Goal: Task Accomplishment & Management: Manage account settings

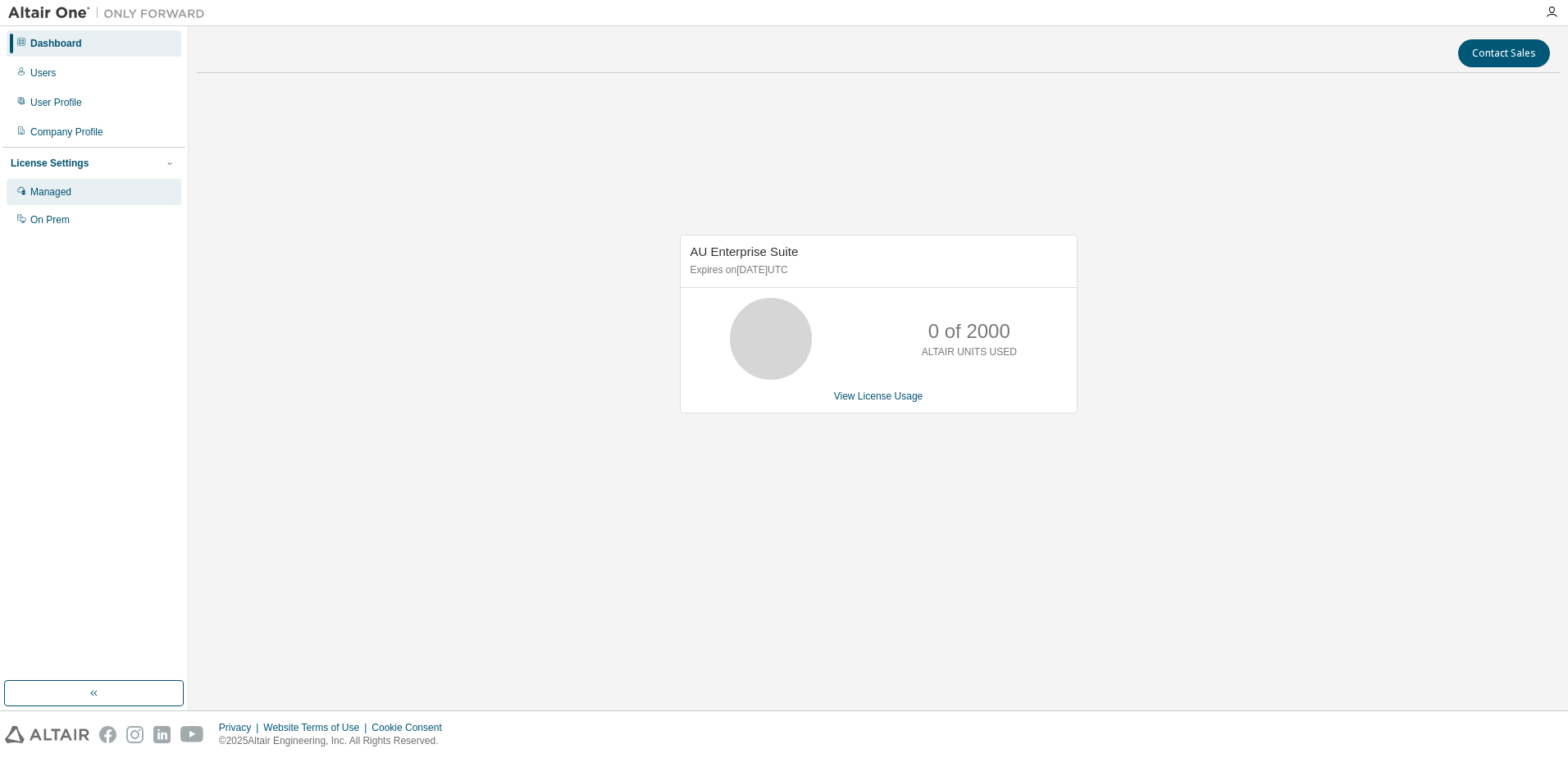
click at [62, 184] on div "Managed" at bounding box center [94, 192] width 174 height 26
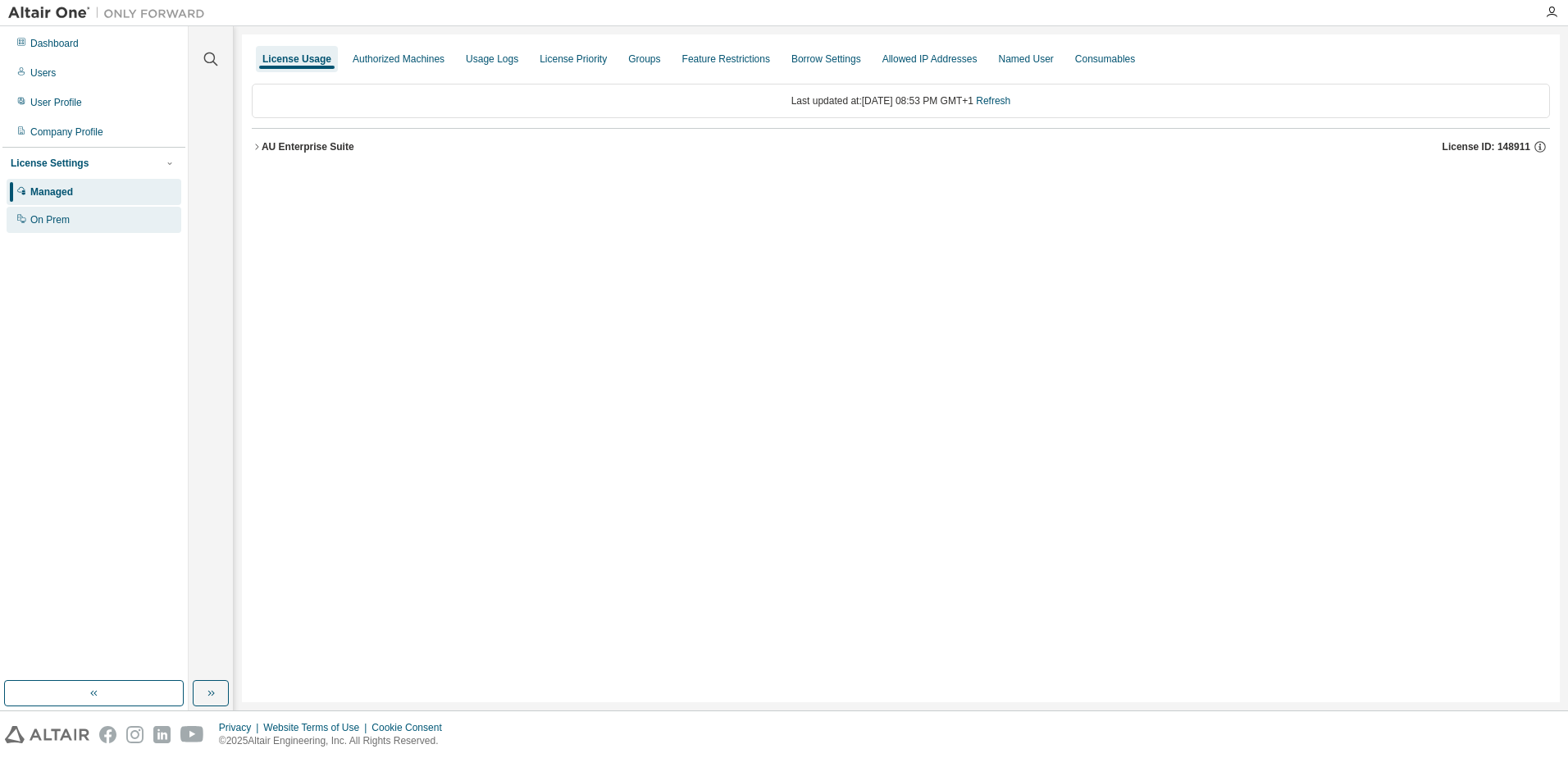
click at [57, 212] on div "On Prem" at bounding box center [94, 220] width 174 height 26
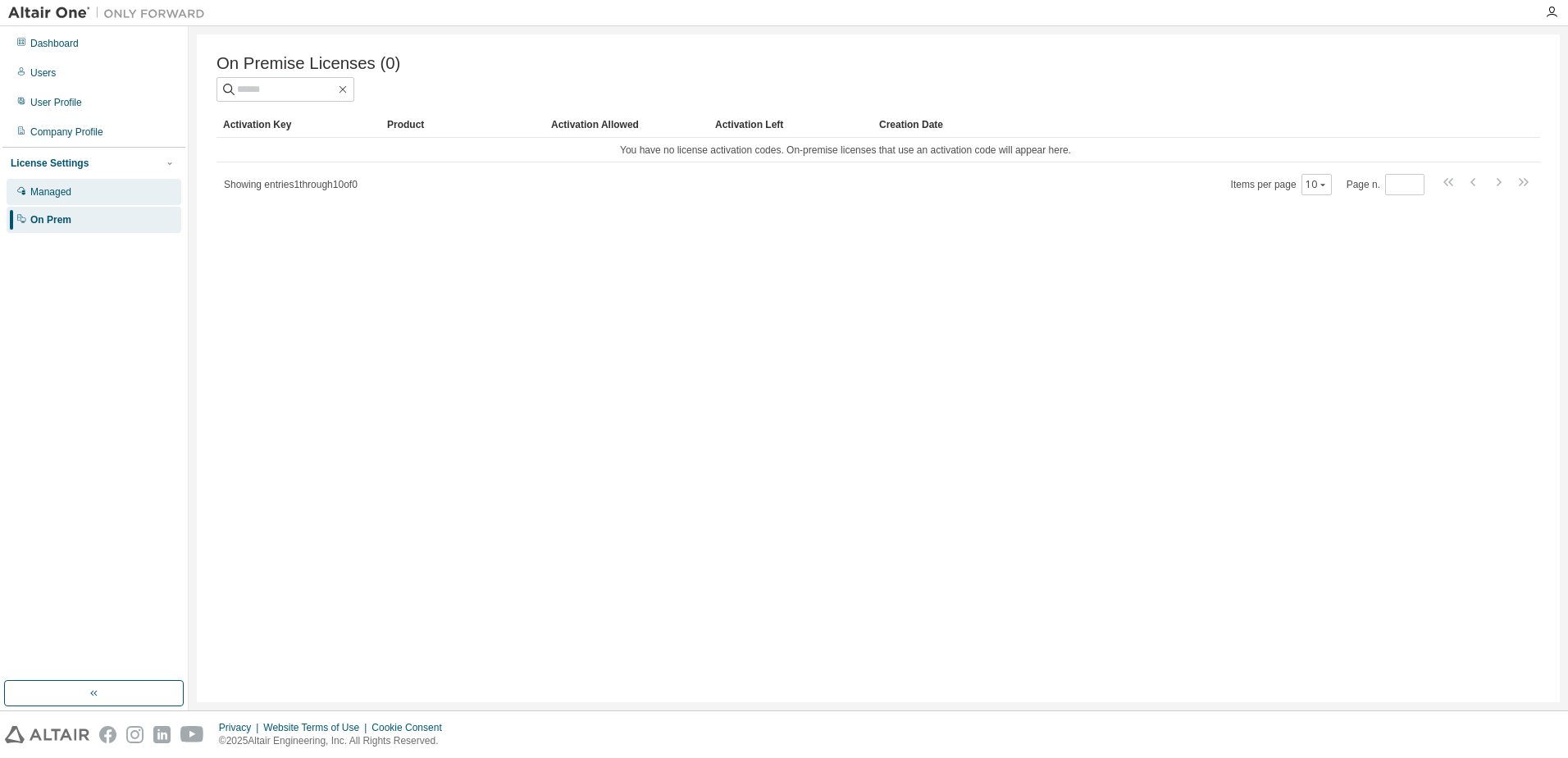
click at [62, 195] on div "Managed" at bounding box center [51, 192] width 41 height 13
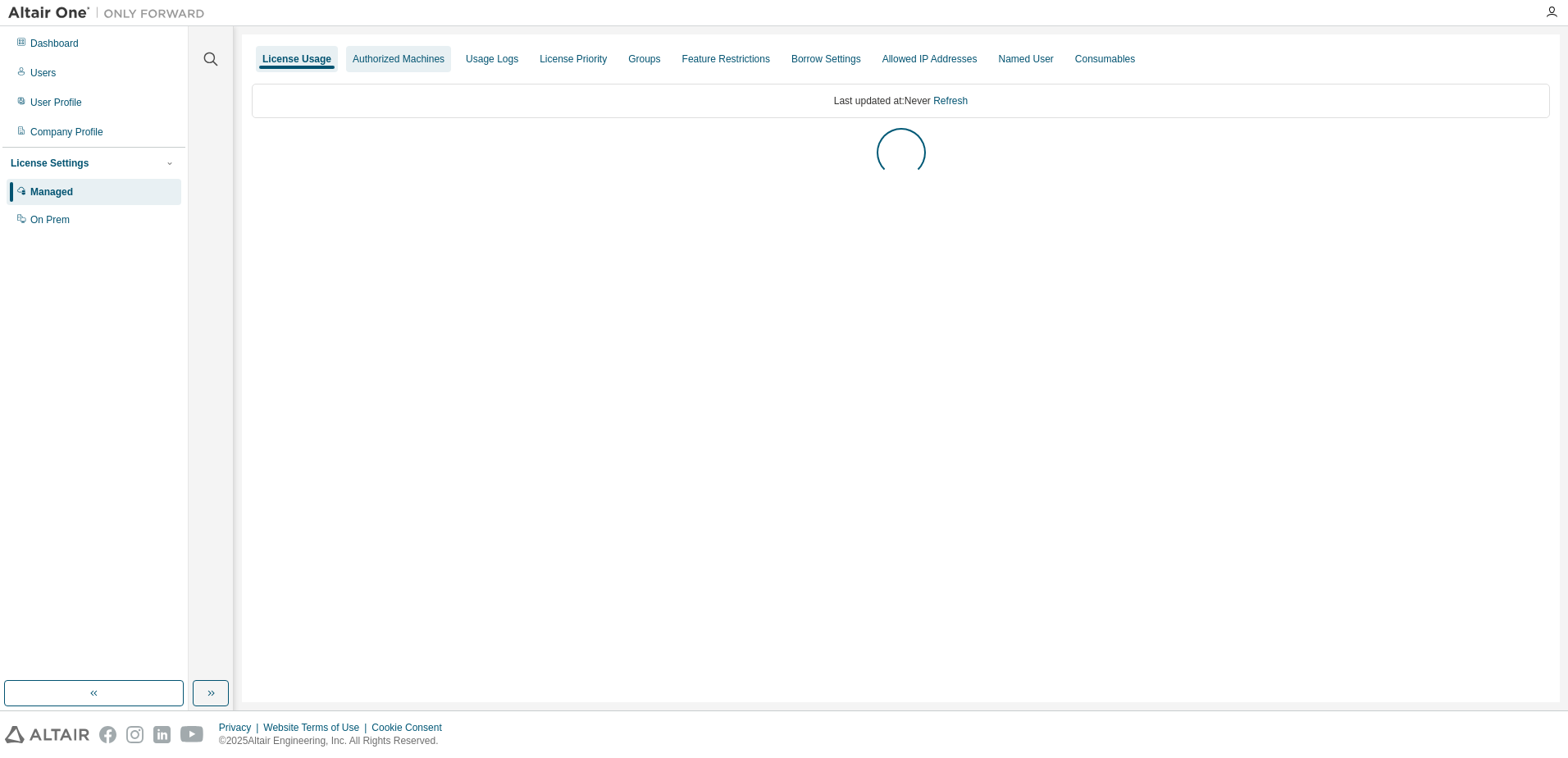
click at [422, 60] on div "Authorized Machines" at bounding box center [399, 59] width 92 height 13
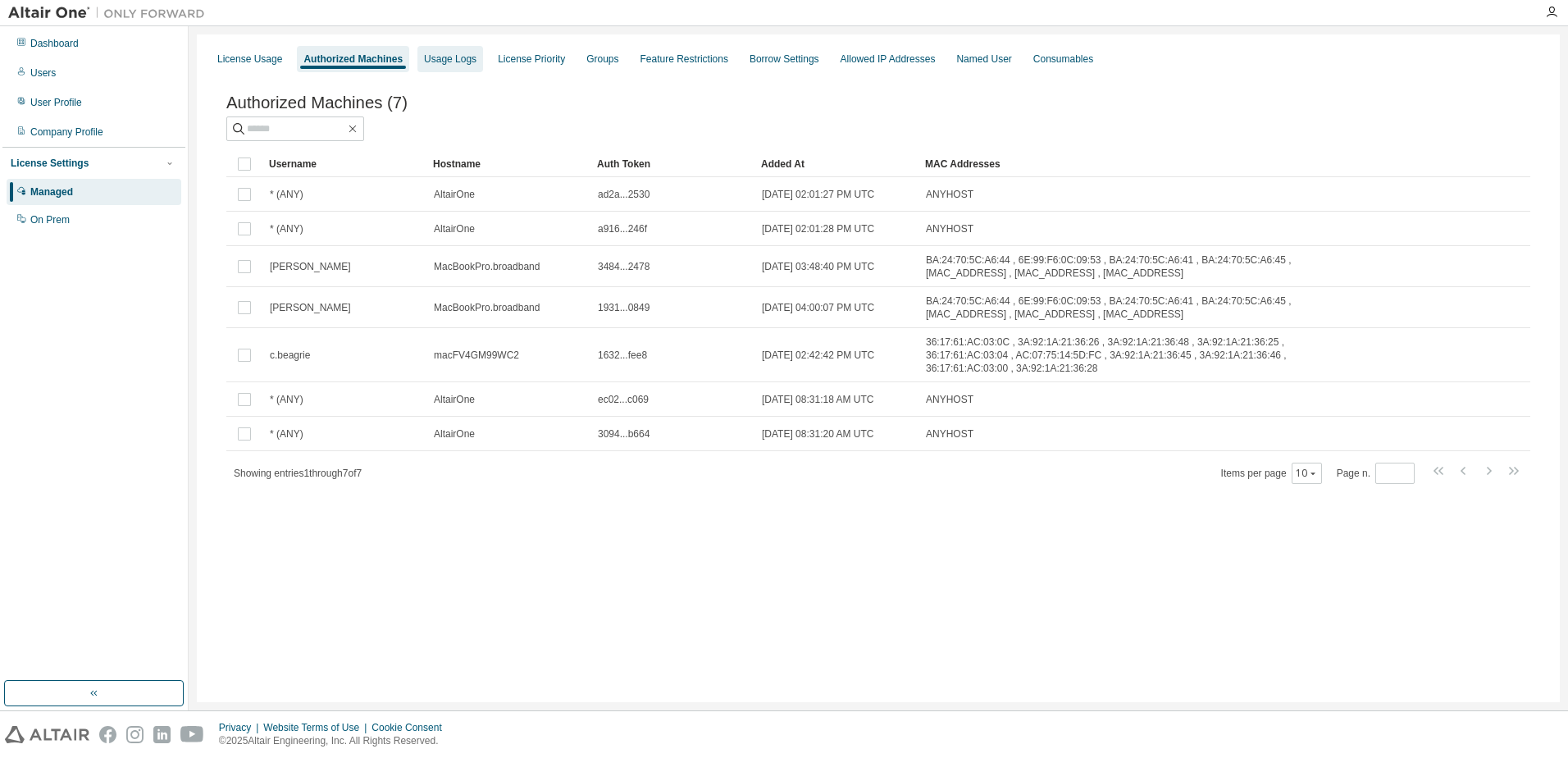
click at [427, 54] on div "Usage Logs" at bounding box center [450, 59] width 53 height 13
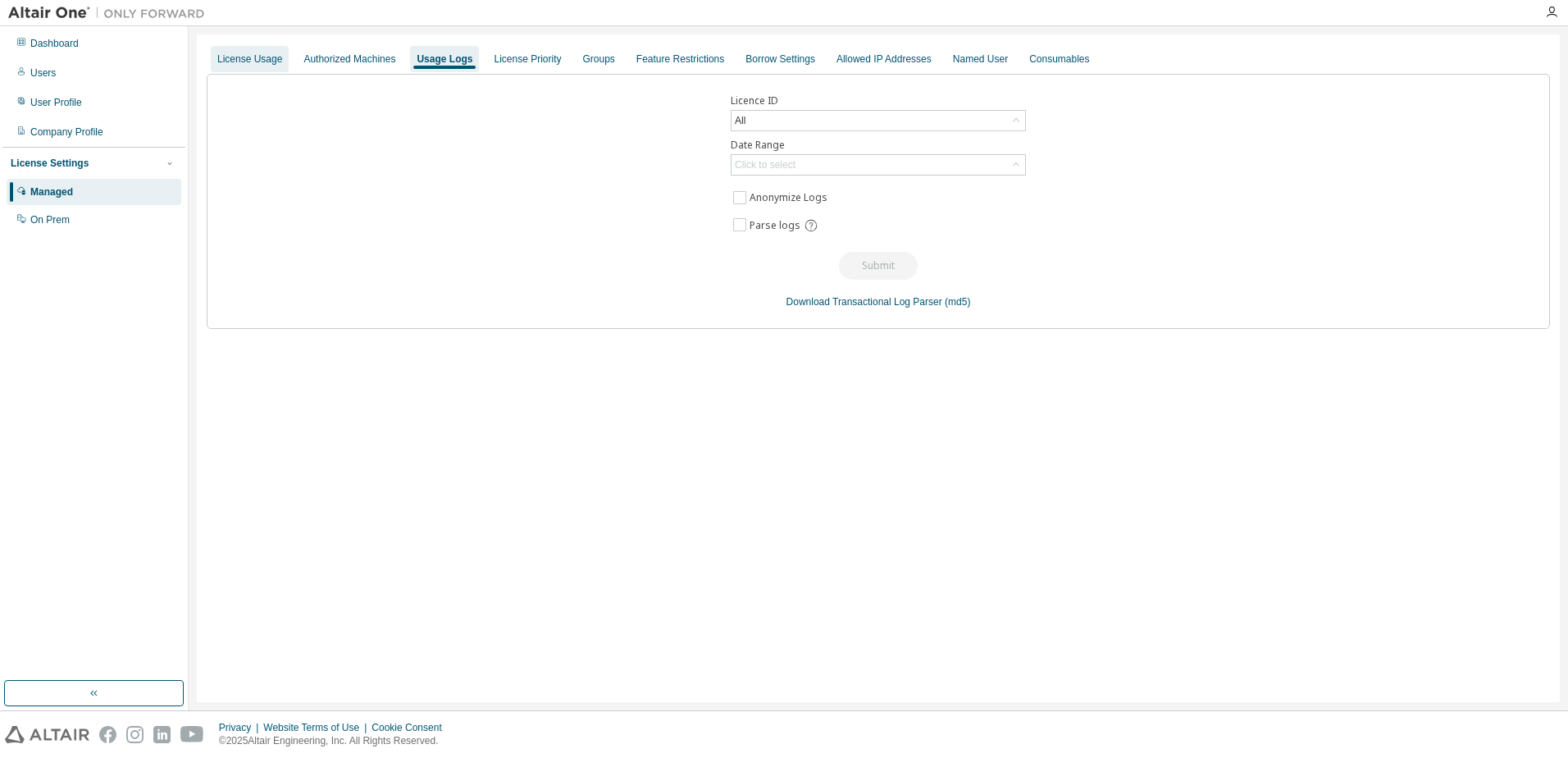
click at [257, 59] on div "License Usage" at bounding box center [249, 59] width 65 height 13
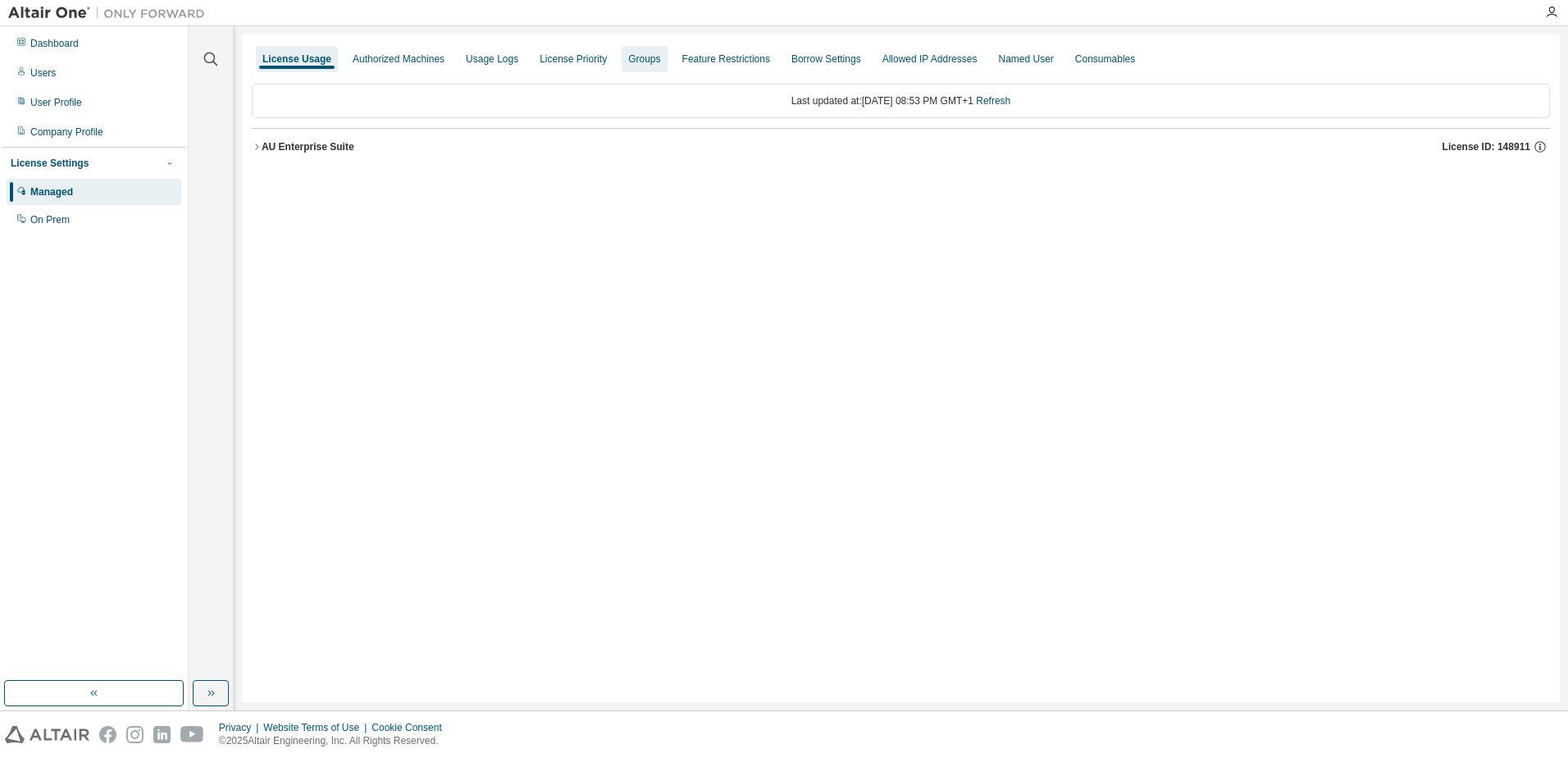
click at [631, 60] on div "Groups" at bounding box center [644, 59] width 32 height 13
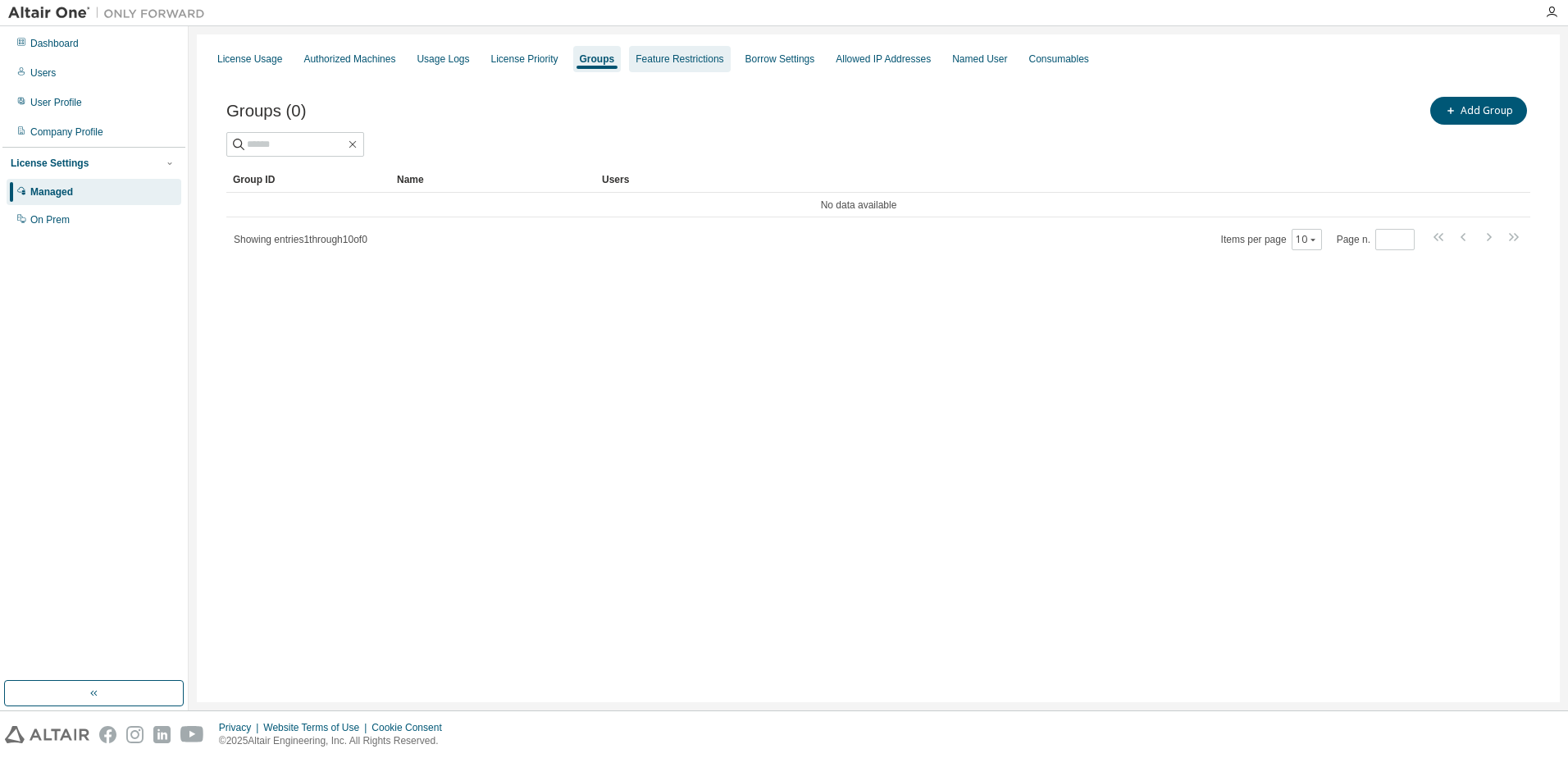
click at [656, 59] on div "Feature Restrictions" at bounding box center [680, 59] width 88 height 13
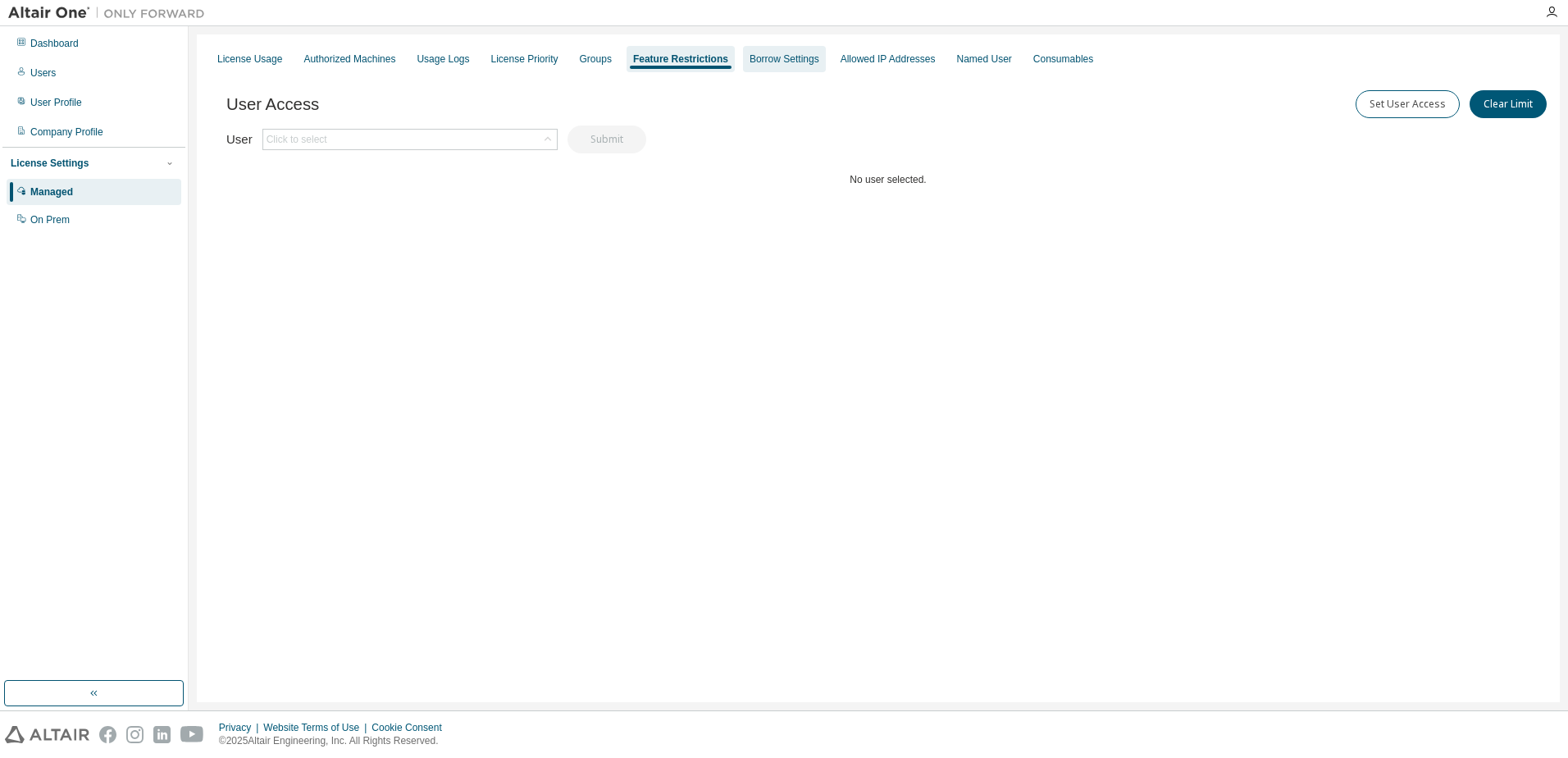
click at [749, 54] on div "Borrow Settings" at bounding box center [784, 59] width 69 height 13
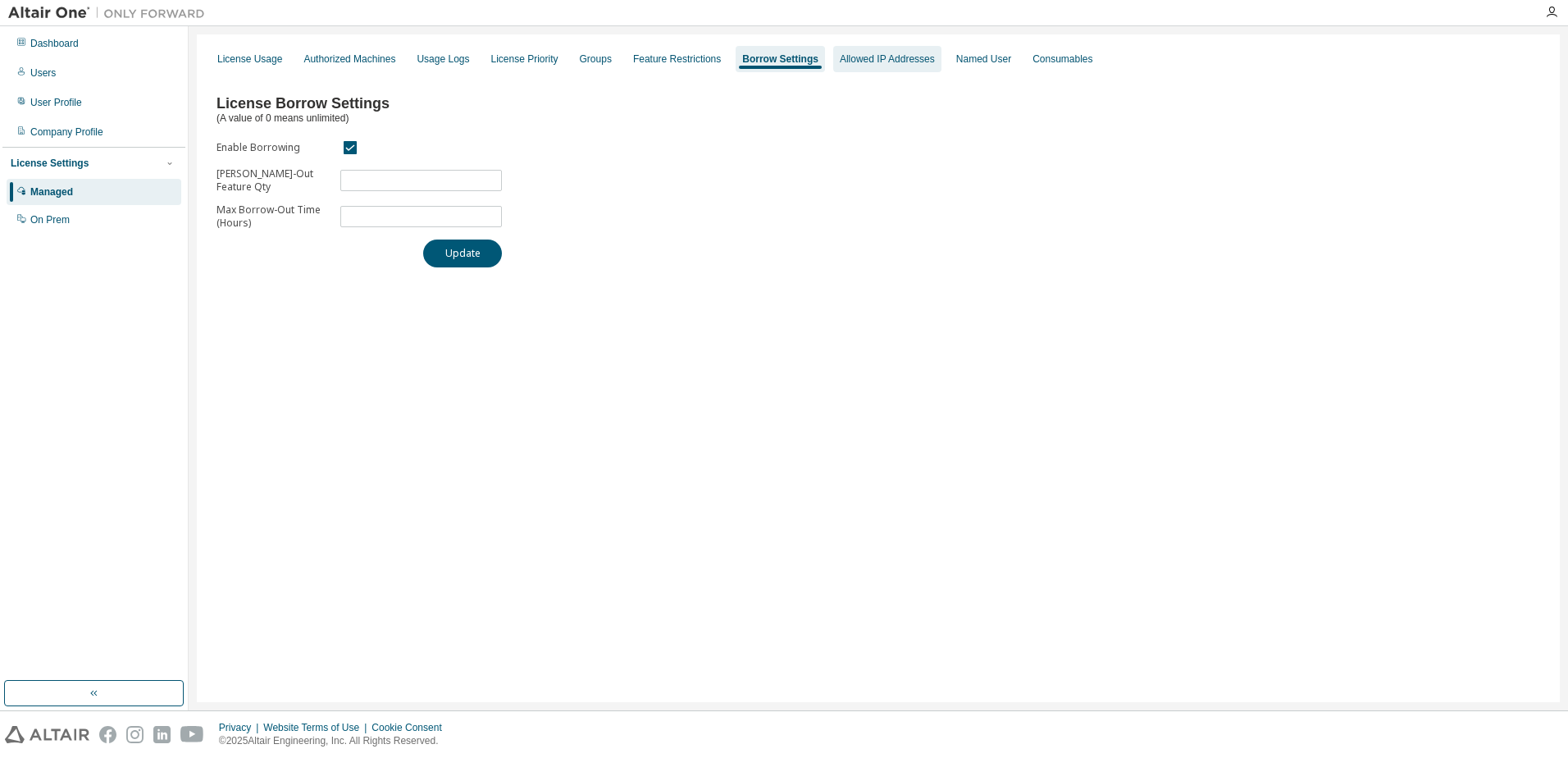
click at [839, 56] on div "Allowed IP Addresses" at bounding box center [886, 59] width 95 height 13
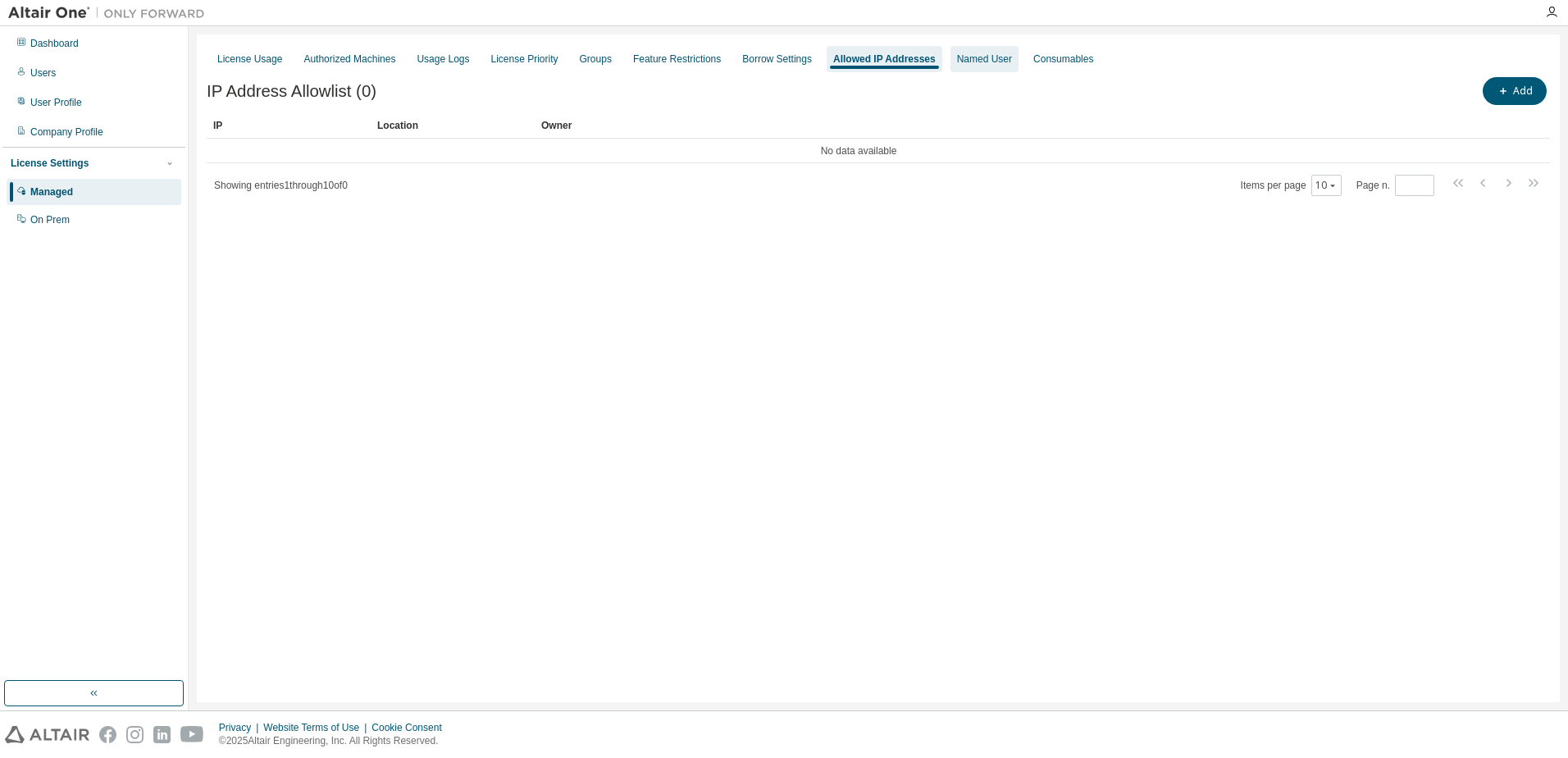
click at [957, 59] on div "Named User" at bounding box center [985, 59] width 55 height 13
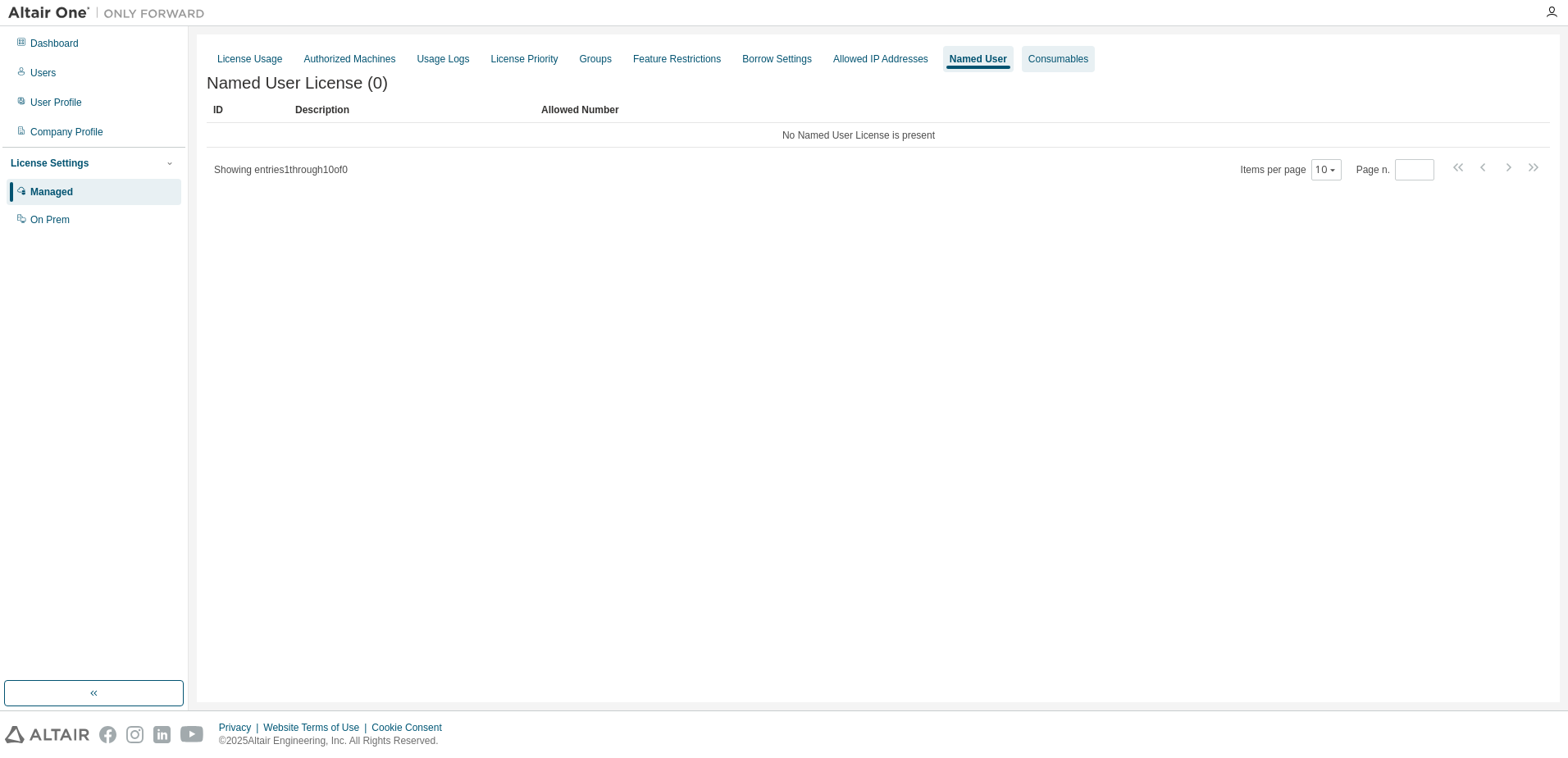
click at [1035, 59] on div "Consumables" at bounding box center [1059, 59] width 60 height 13
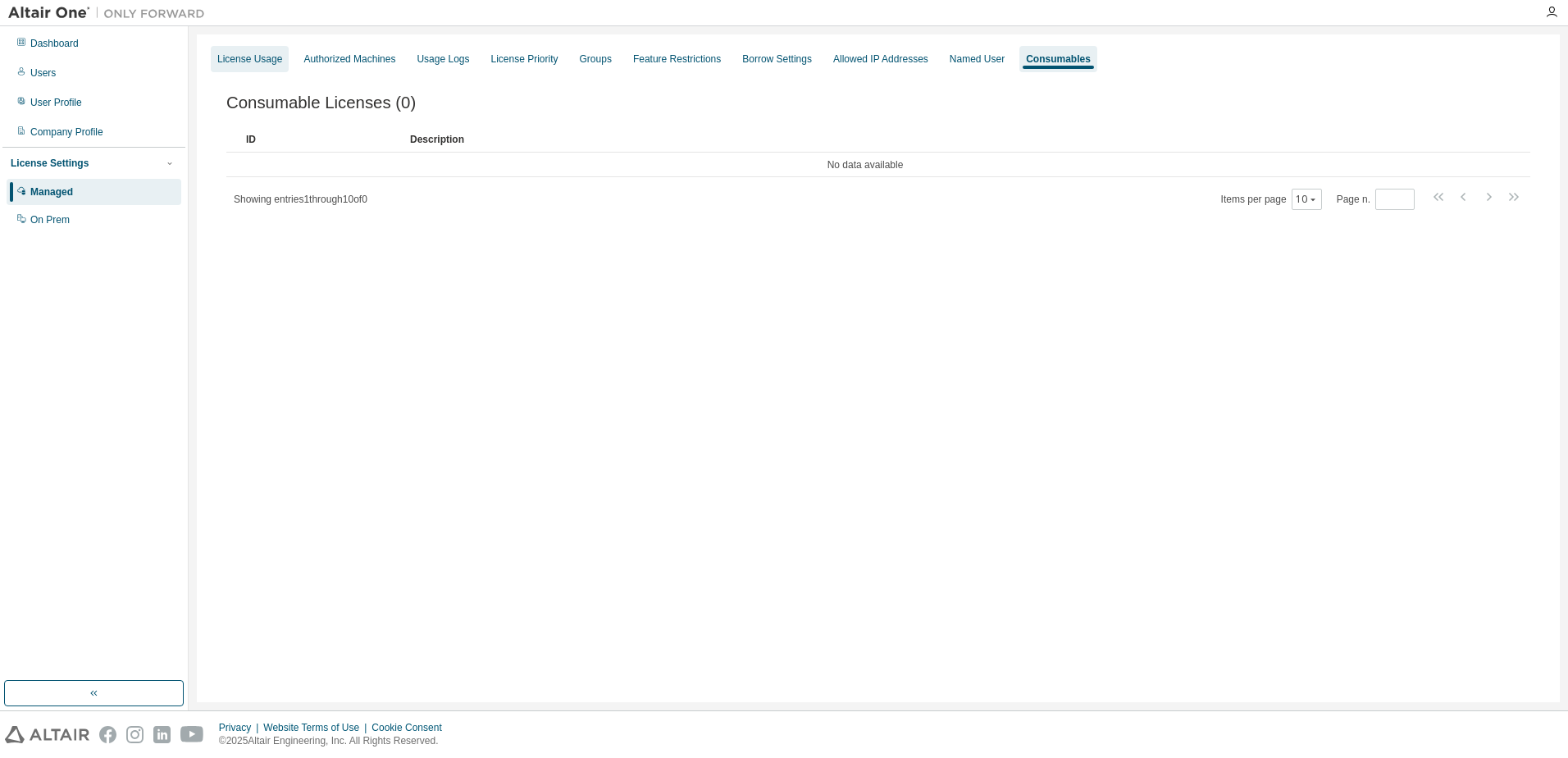
click at [244, 58] on div "License Usage" at bounding box center [249, 59] width 65 height 13
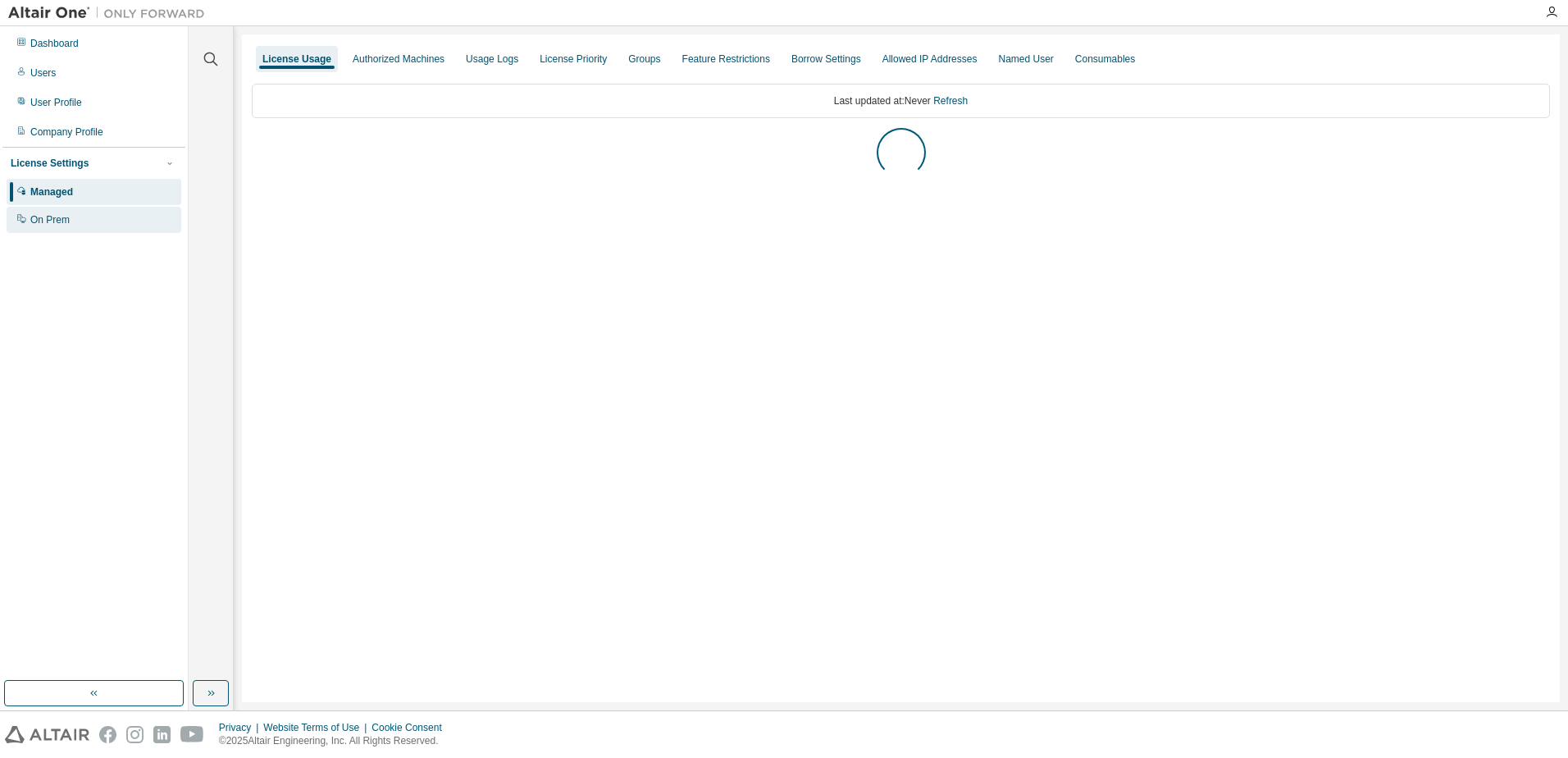
click at [78, 220] on div "On Prem" at bounding box center [94, 220] width 174 height 26
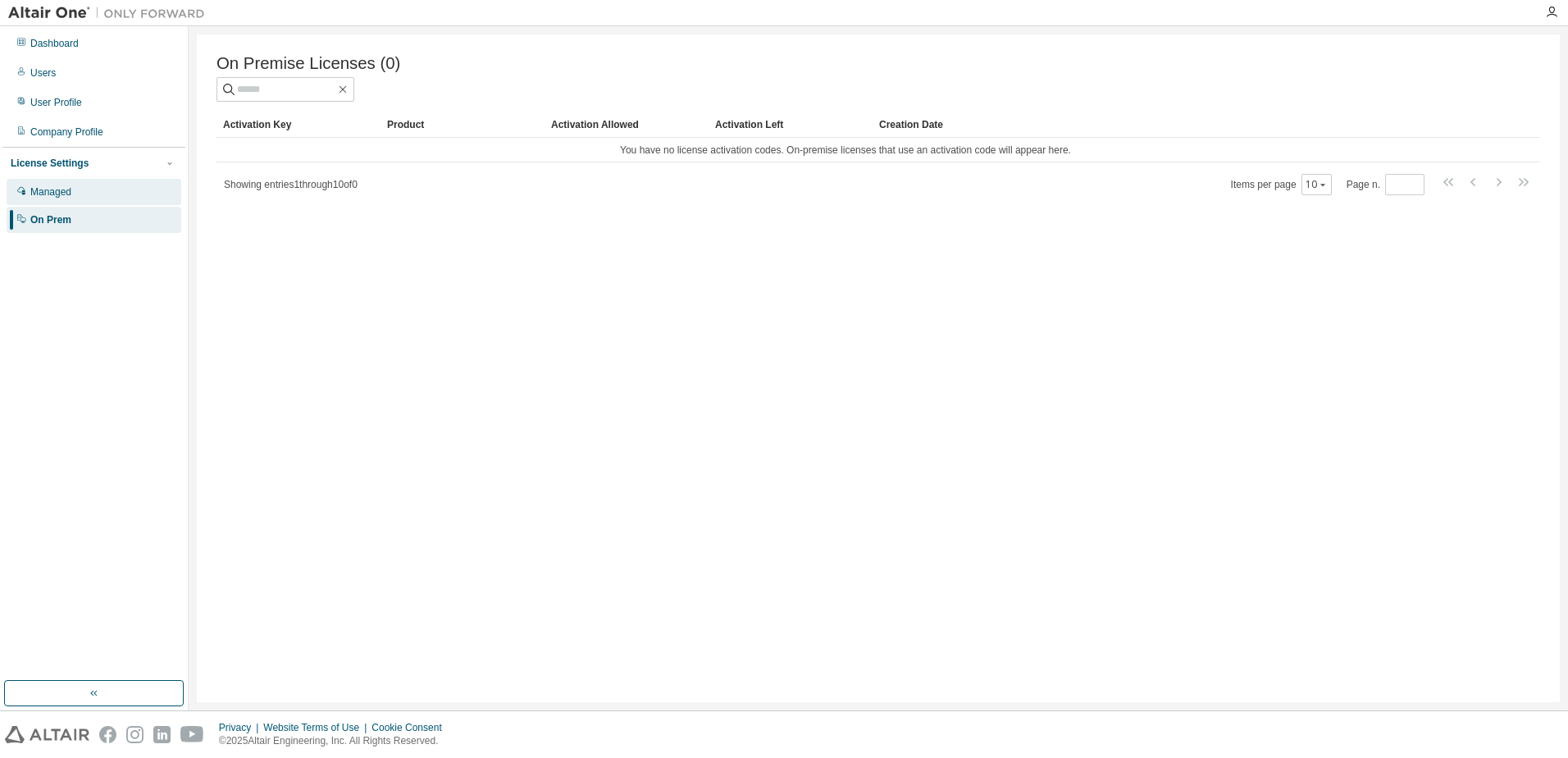
click at [68, 197] on div "Managed" at bounding box center [51, 192] width 41 height 13
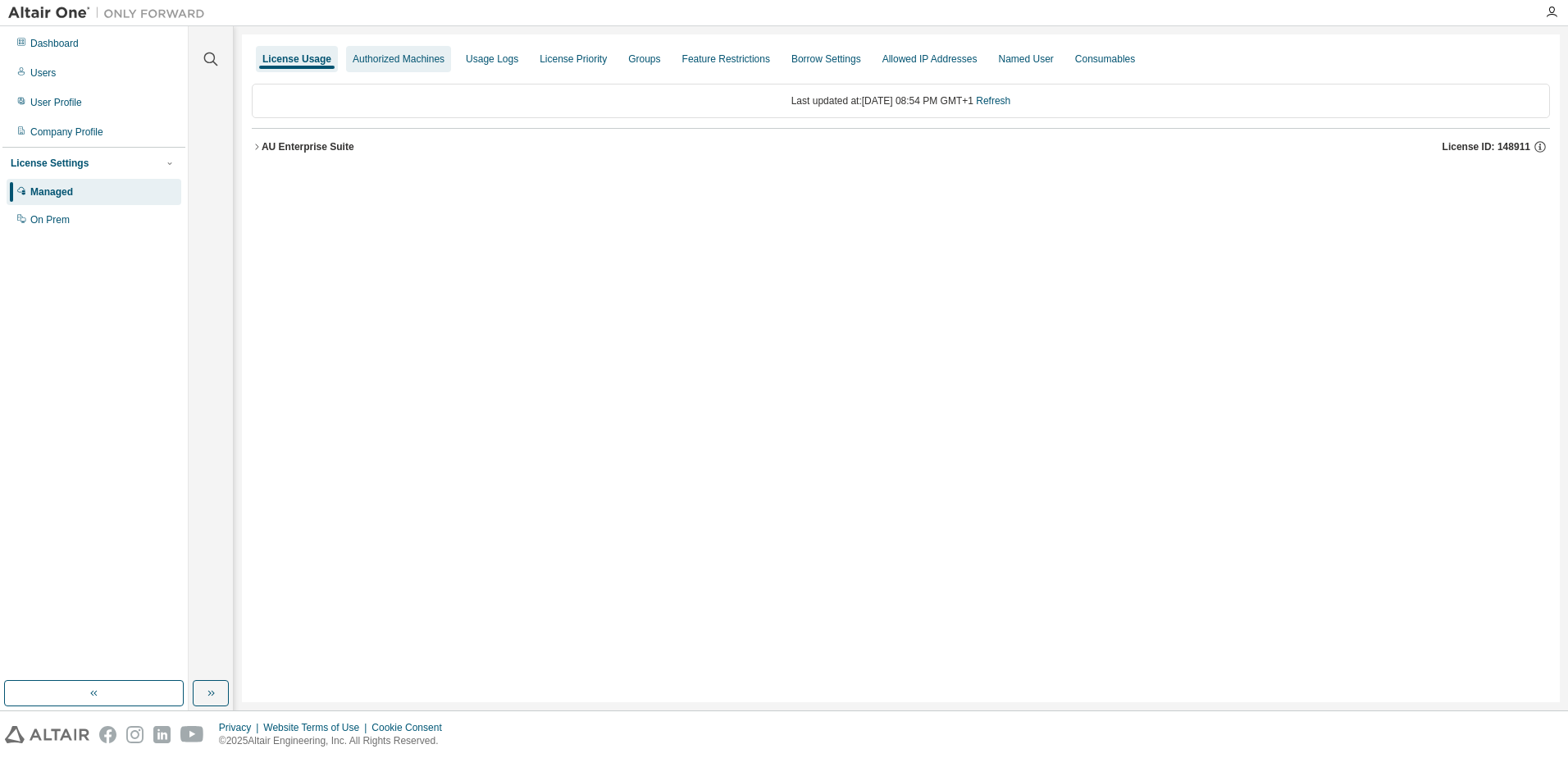
click at [393, 62] on div "Authorized Machines" at bounding box center [399, 59] width 92 height 13
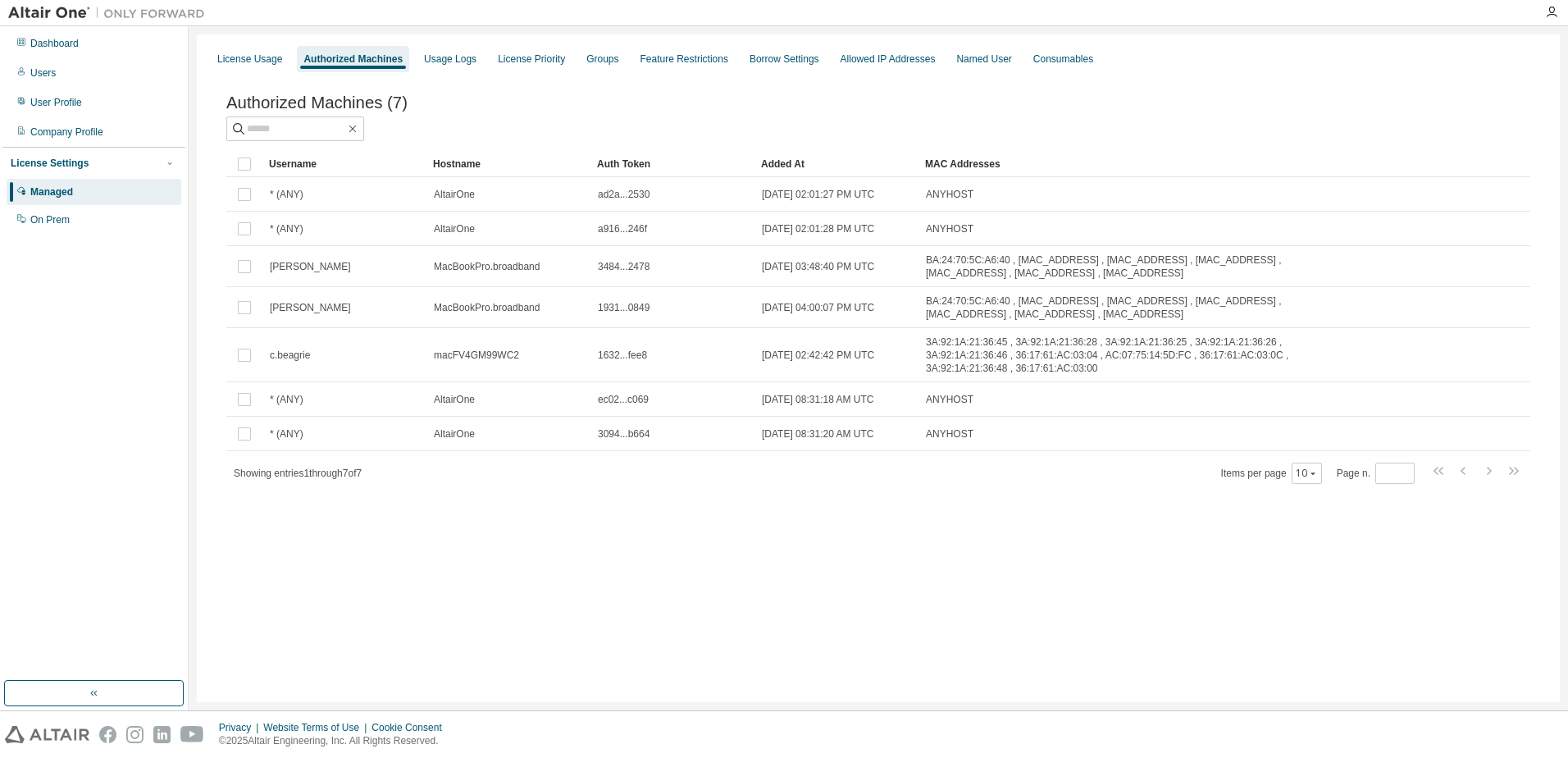
click at [750, 120] on div at bounding box center [878, 129] width 1304 height 24
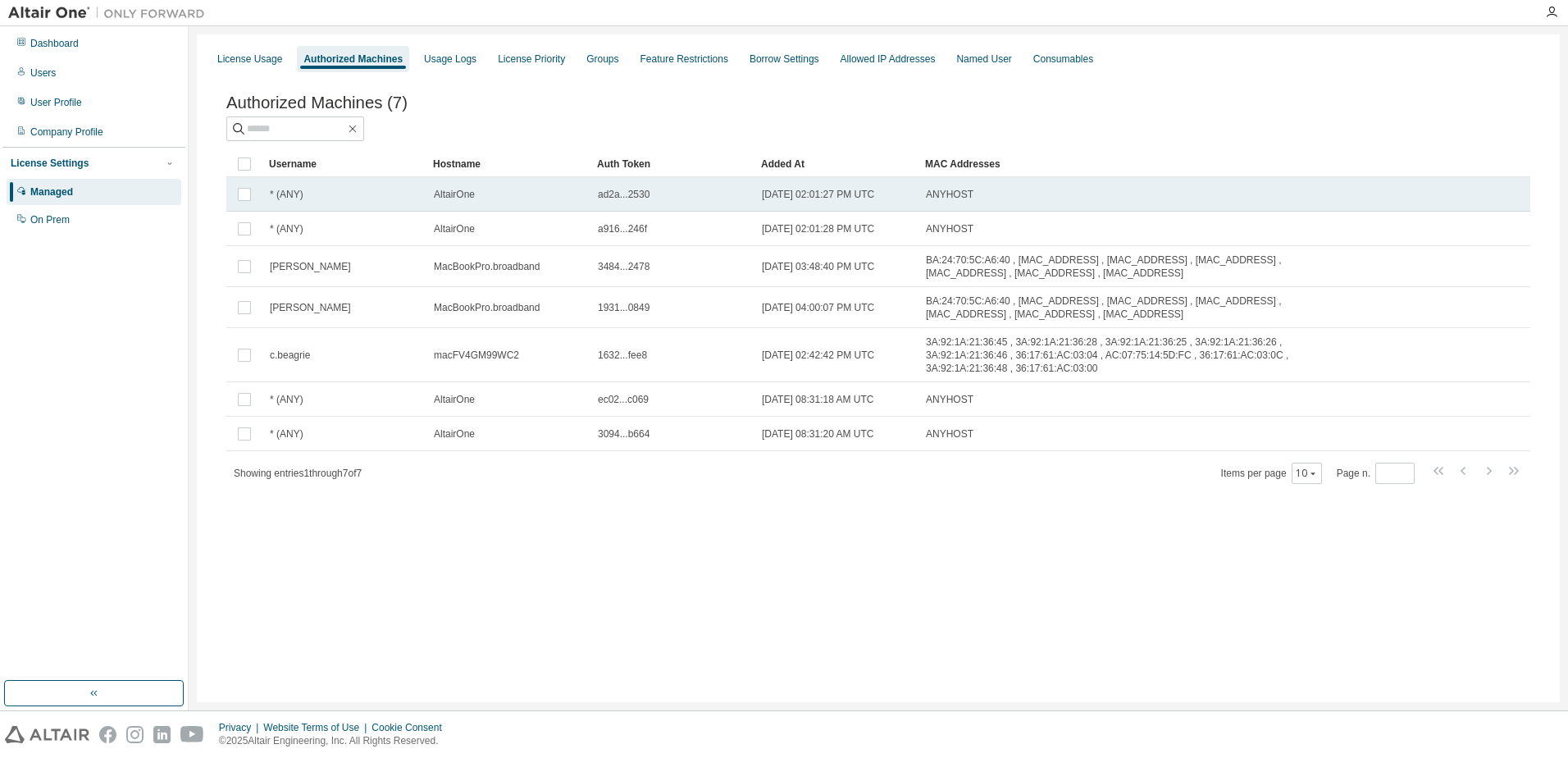
click at [697, 193] on div "ad2a...2530" at bounding box center [671, 194] width 149 height 13
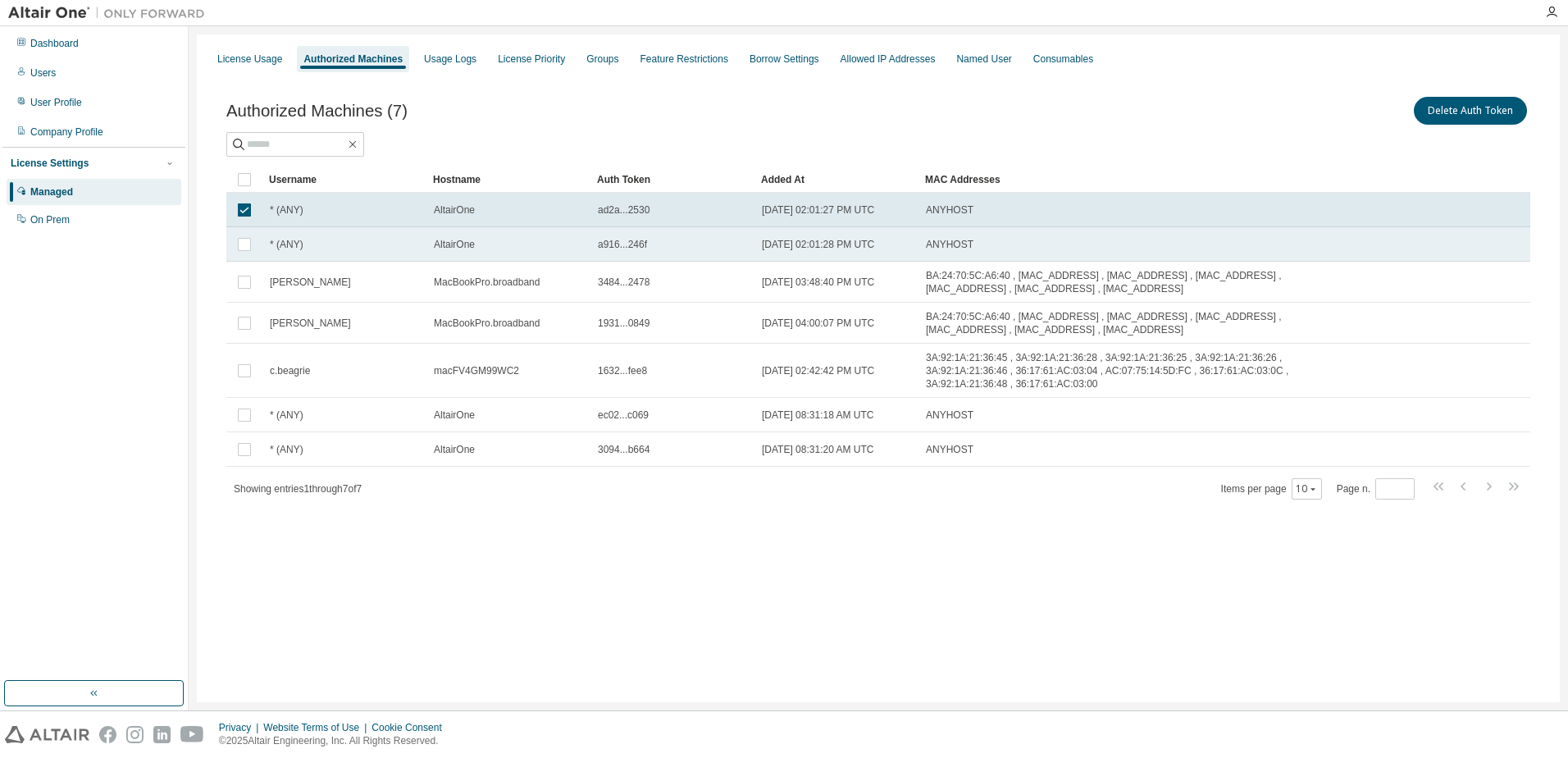
click at [690, 244] on div "a916...246f" at bounding box center [671, 245] width 149 height 13
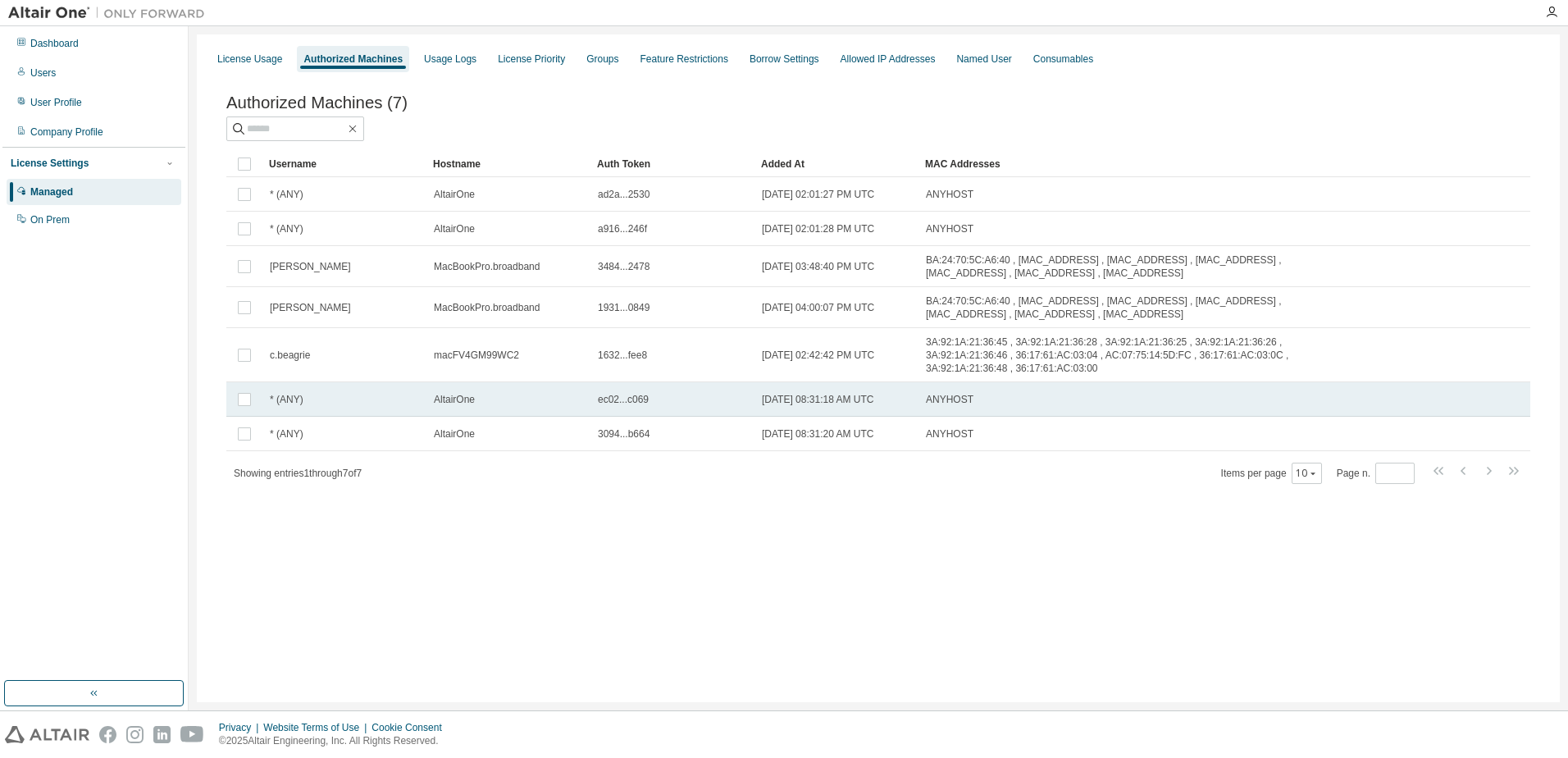
click at [658, 393] on div "ec02...c069" at bounding box center [671, 400] width 149 height 13
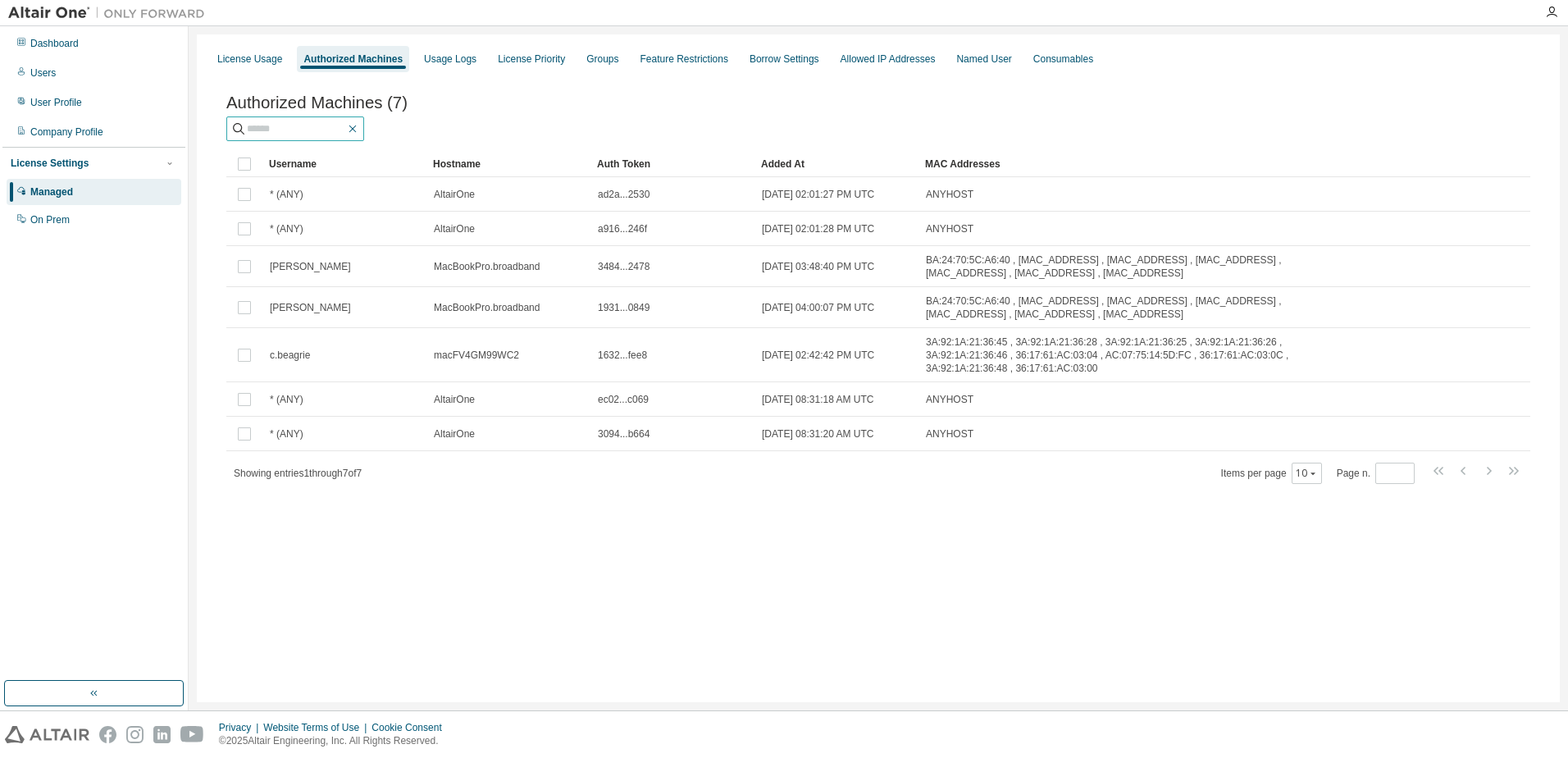
click at [359, 132] on icon "button" at bounding box center [353, 129] width 13 height 13
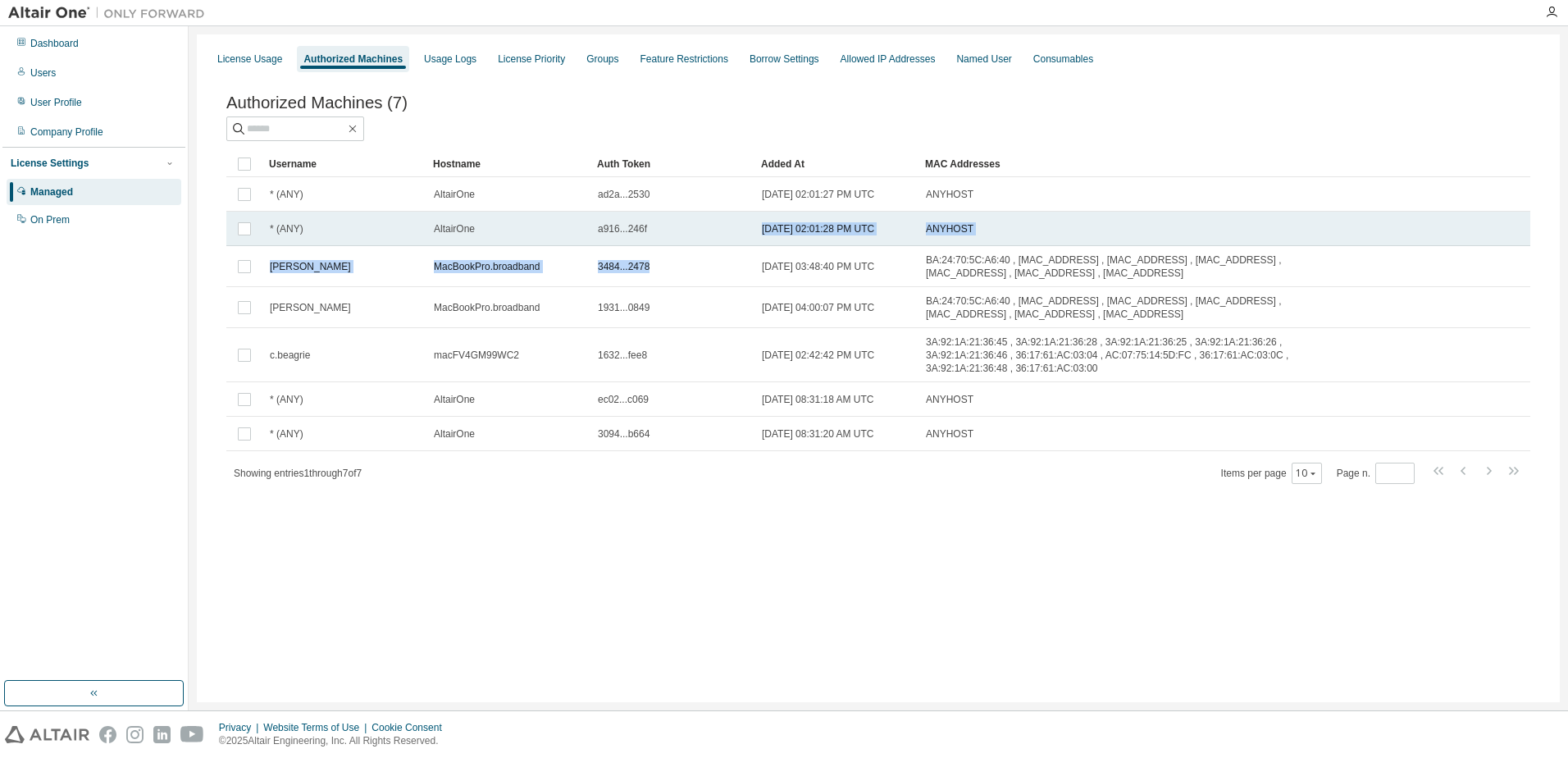
drag, startPoint x: 663, startPoint y: 283, endPoint x: 646, endPoint y: 225, distance: 60.4
click at [646, 225] on tbody "* (ANY) AltairOne ad2a...2530 [DATE] 02:01:27 PM UTC ANYHOST * (ANY) [GEOGRAPHI…" at bounding box center [878, 314] width 1304 height 274
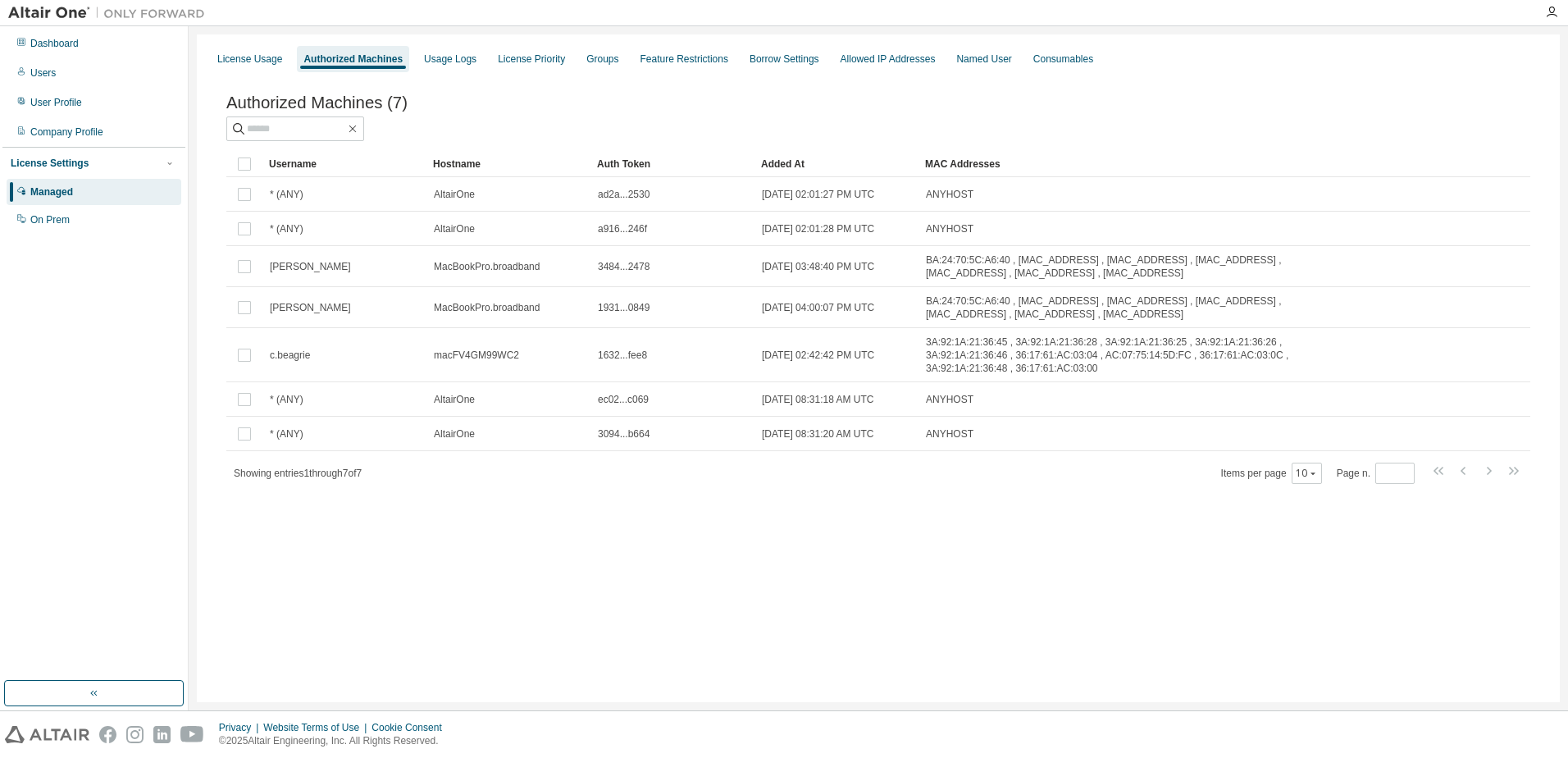
drag, startPoint x: 646, startPoint y: 225, endPoint x: 579, endPoint y: 150, distance: 100.6
click at [579, 150] on div "Authorized Machines (7) Clear Load Save Save As Field Operator Value Select fil…" at bounding box center [878, 289] width 1304 height 391
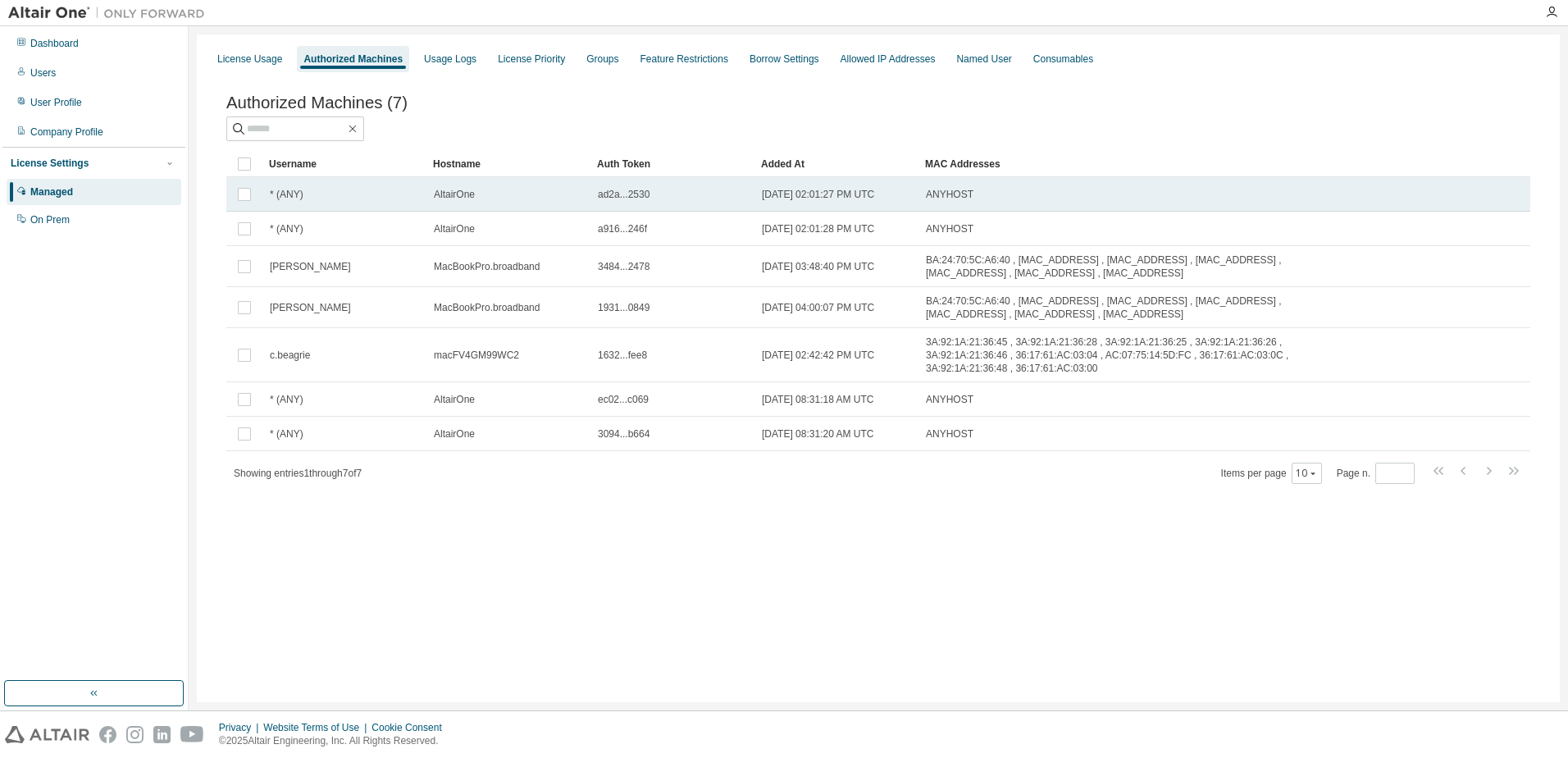
click at [678, 199] on div "ad2a...2530" at bounding box center [671, 194] width 149 height 13
click at [337, 205] on td "* (ANY)" at bounding box center [344, 194] width 164 height 35
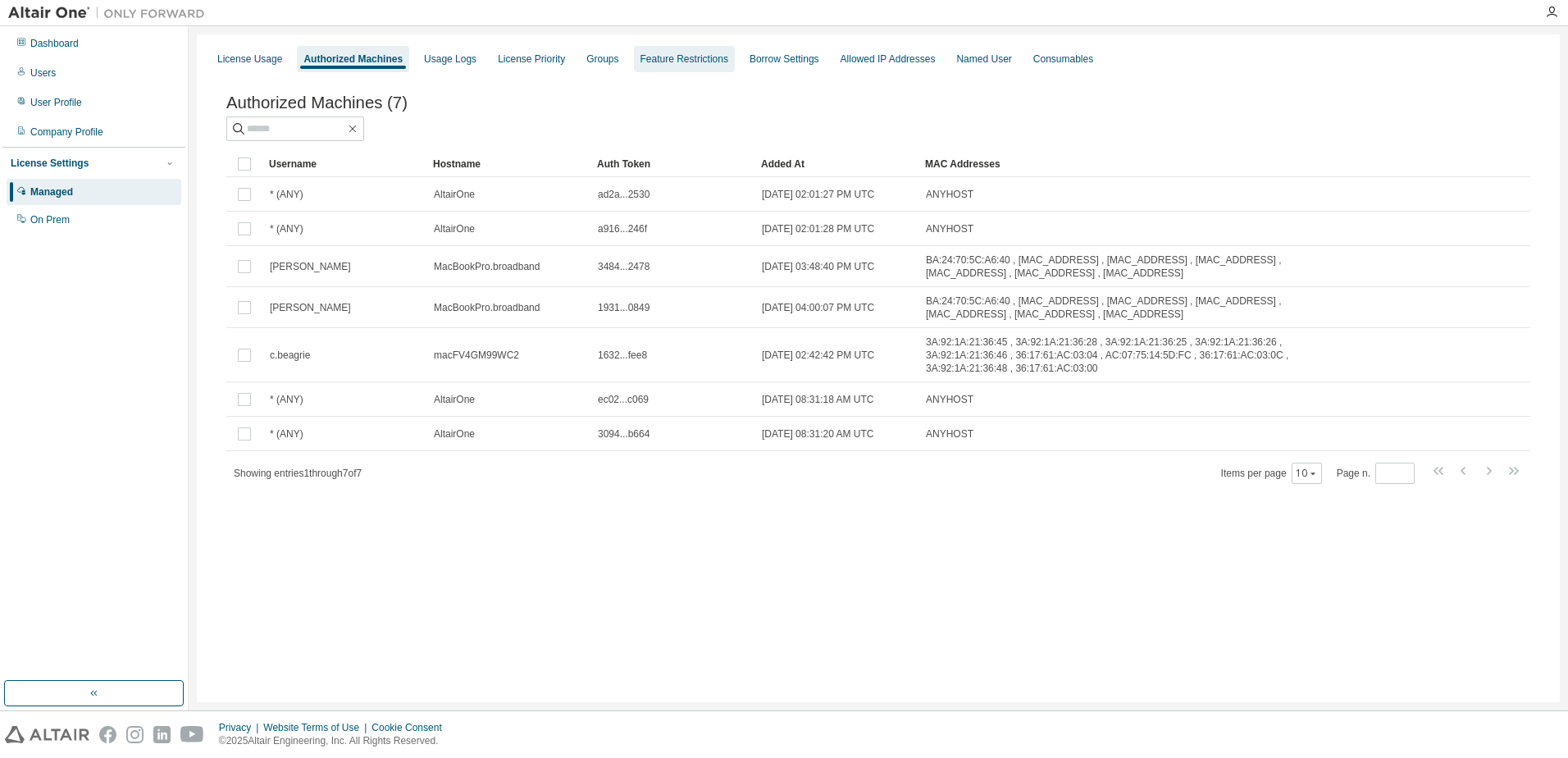
click at [694, 54] on div "Feature Restrictions" at bounding box center [685, 59] width 88 height 13
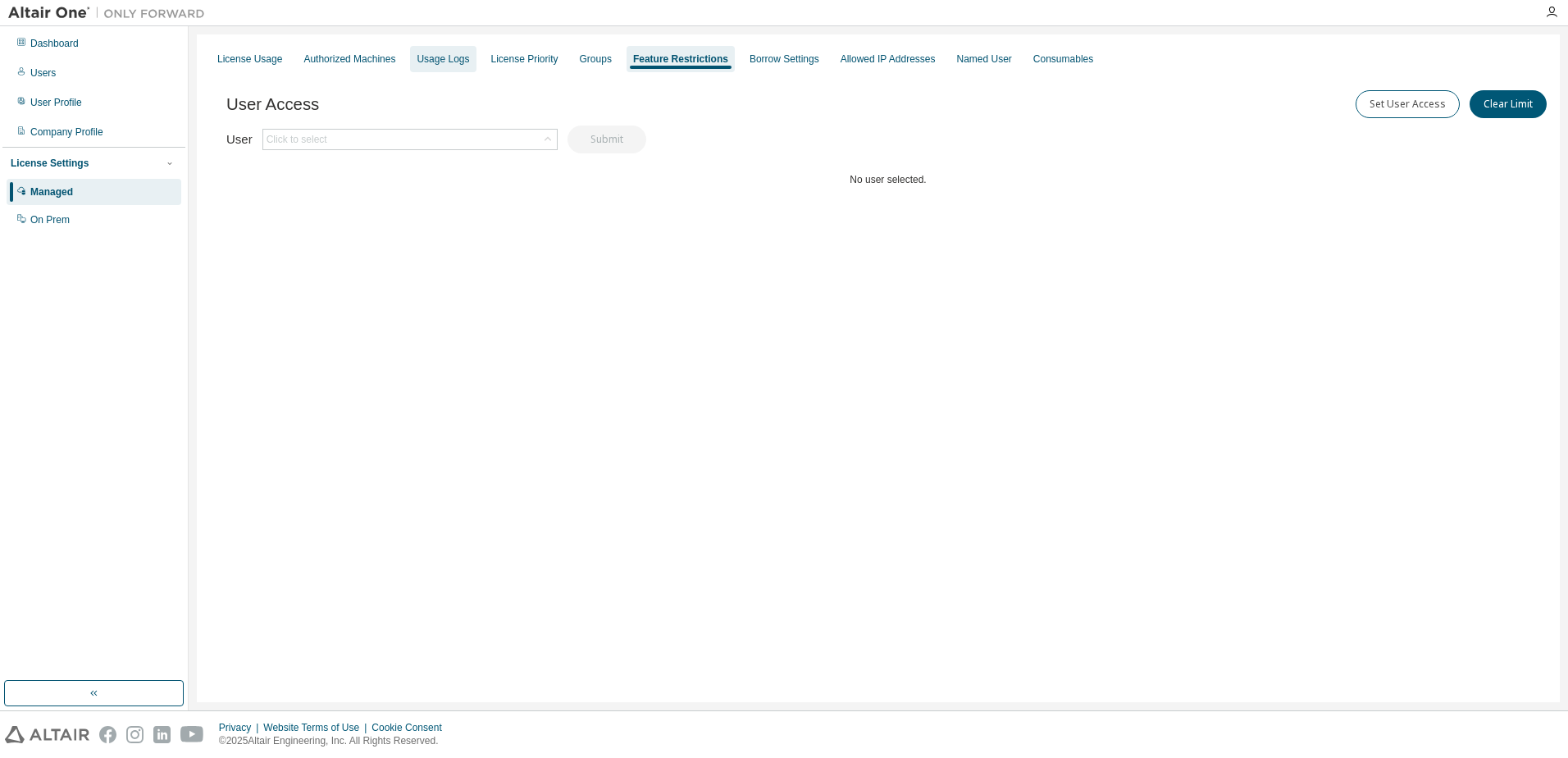
click at [463, 60] on div "Usage Logs" at bounding box center [443, 59] width 66 height 26
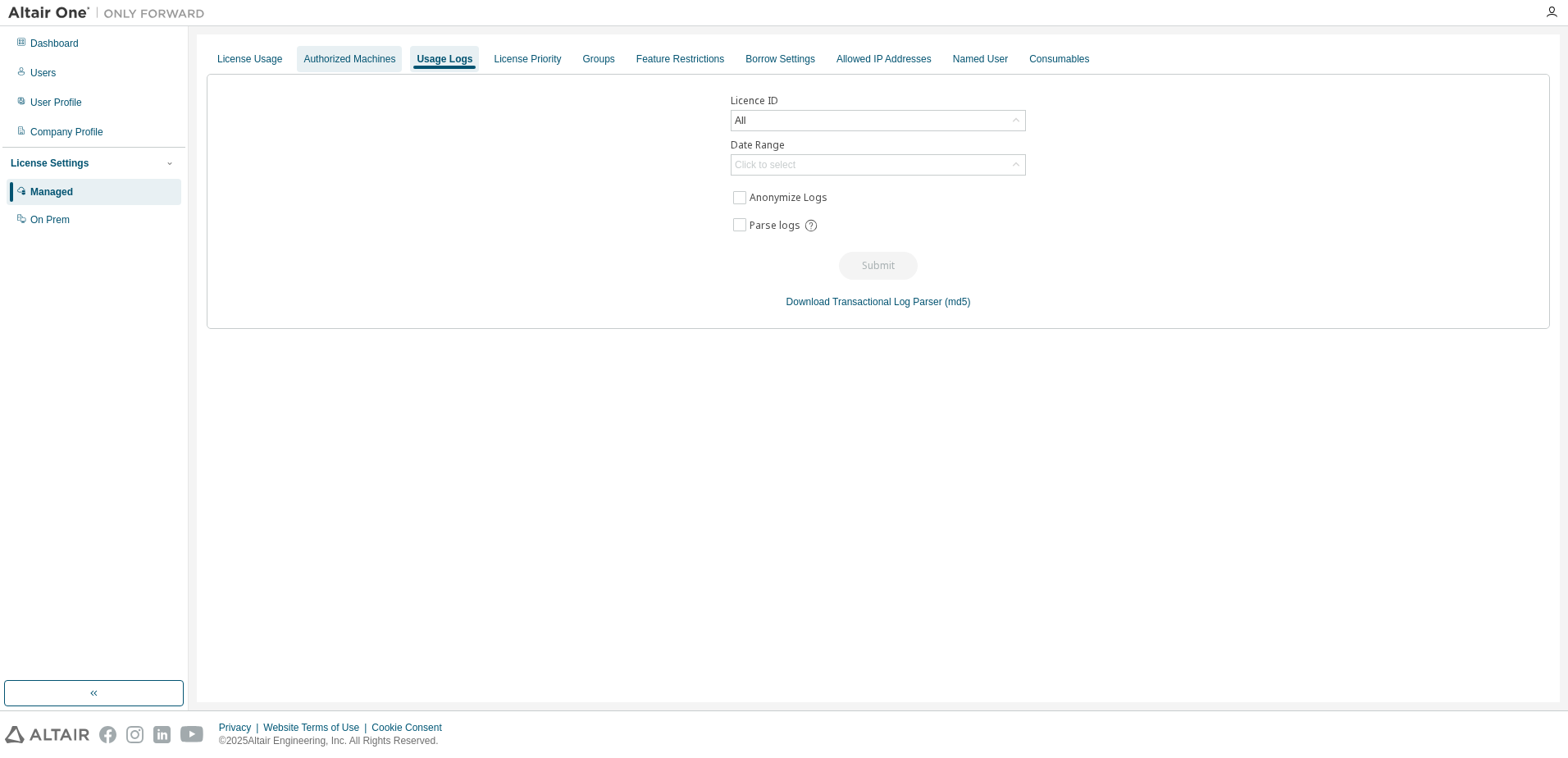
click at [373, 63] on div "Authorized Machines" at bounding box center [350, 59] width 92 height 13
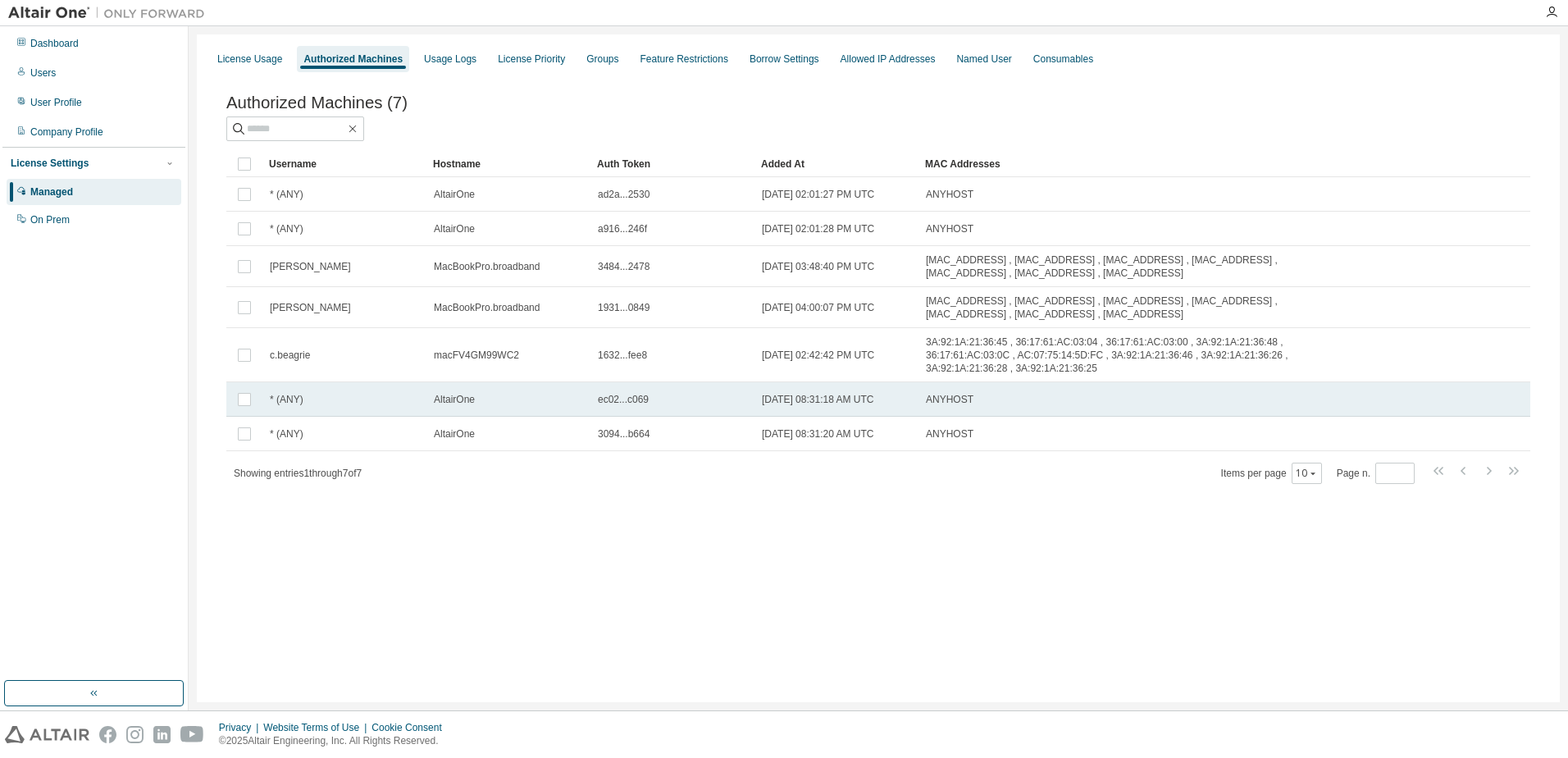
click at [498, 400] on td "AltairOne" at bounding box center [508, 400] width 164 height 35
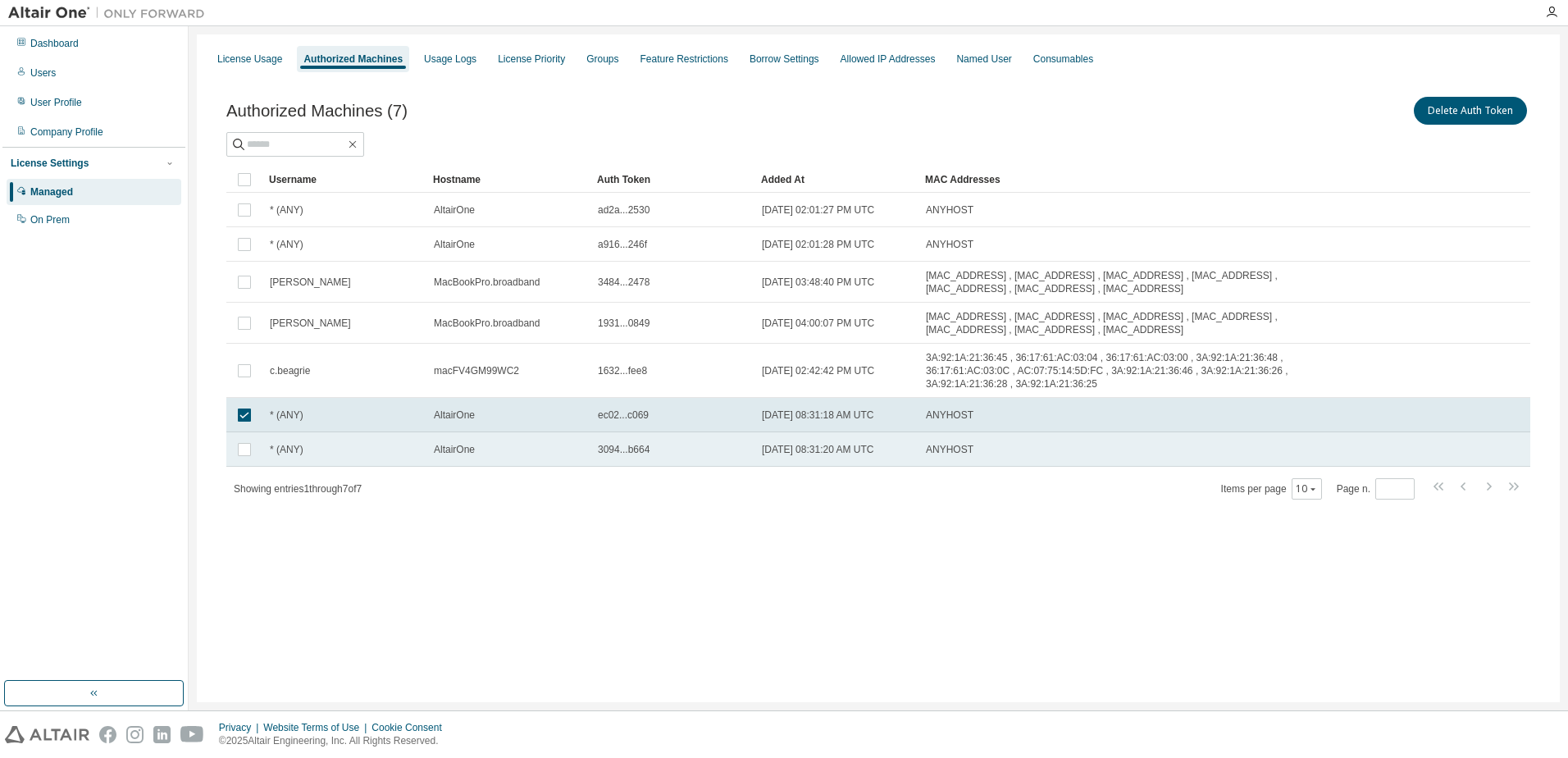
click at [506, 447] on td "AltairOne" at bounding box center [508, 449] width 164 height 35
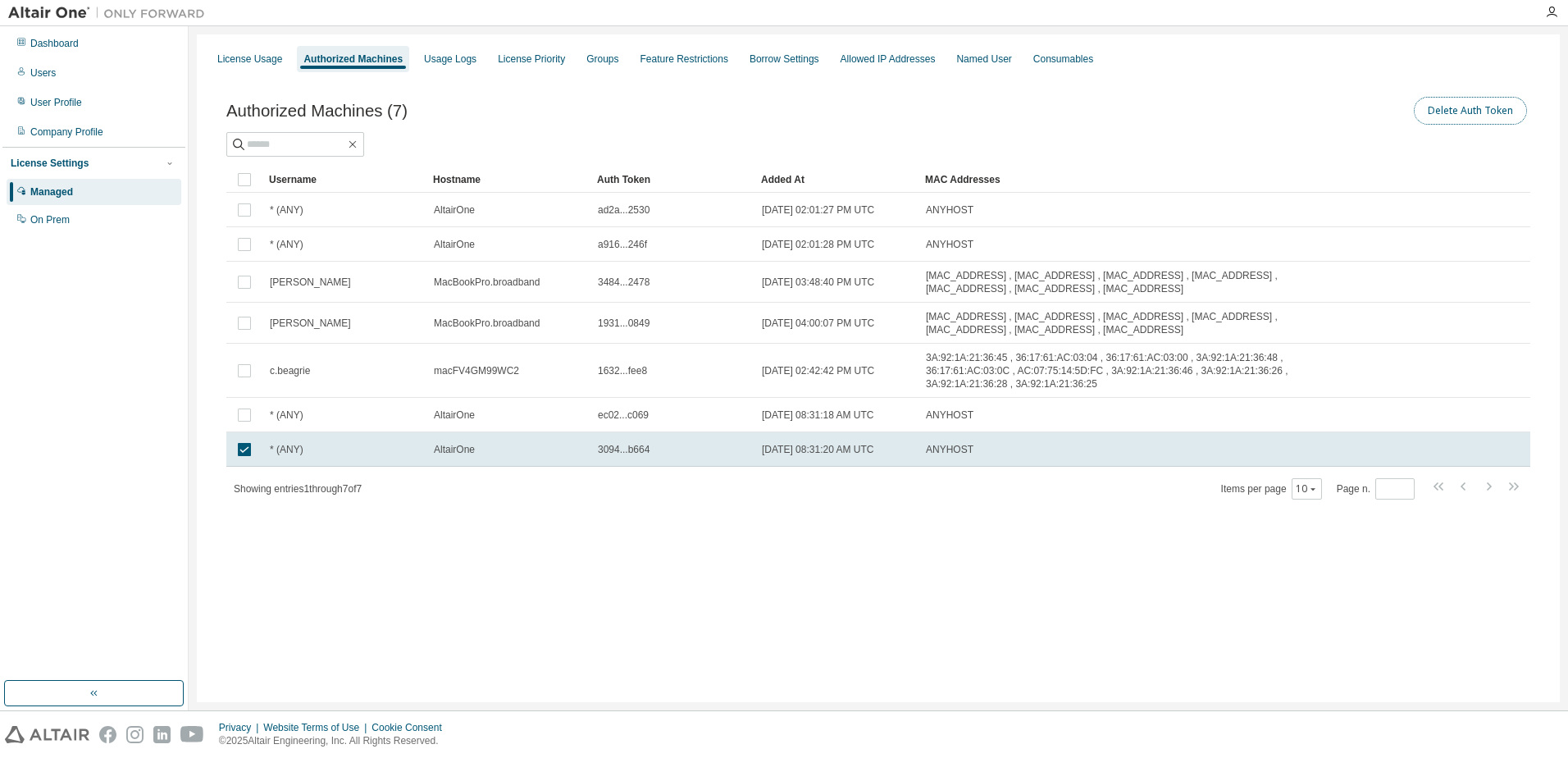
click at [1450, 105] on button "Delete Auth Token" at bounding box center [1470, 111] width 113 height 28
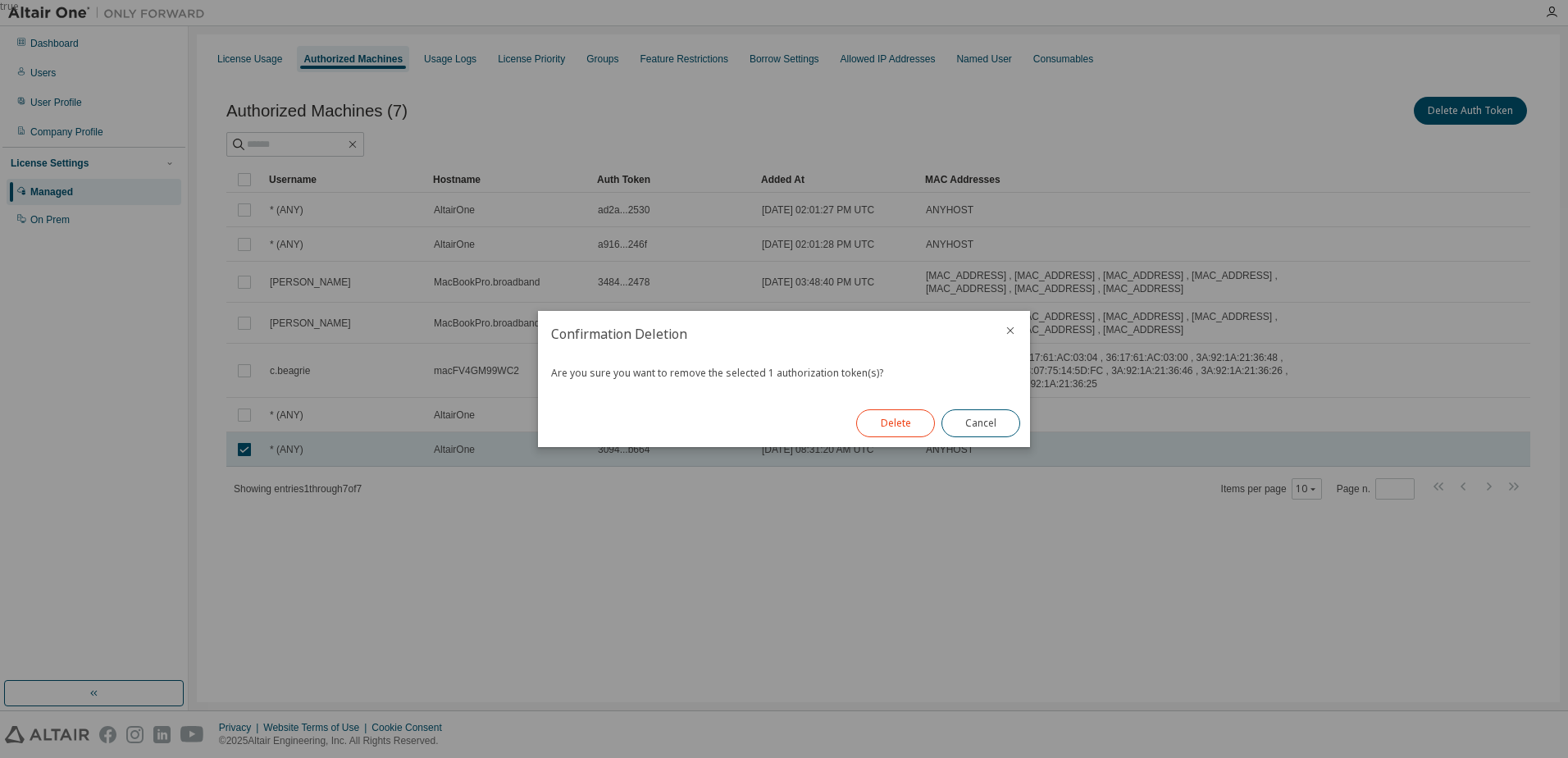
click at [913, 417] on button "Delete" at bounding box center [896, 423] width 79 height 28
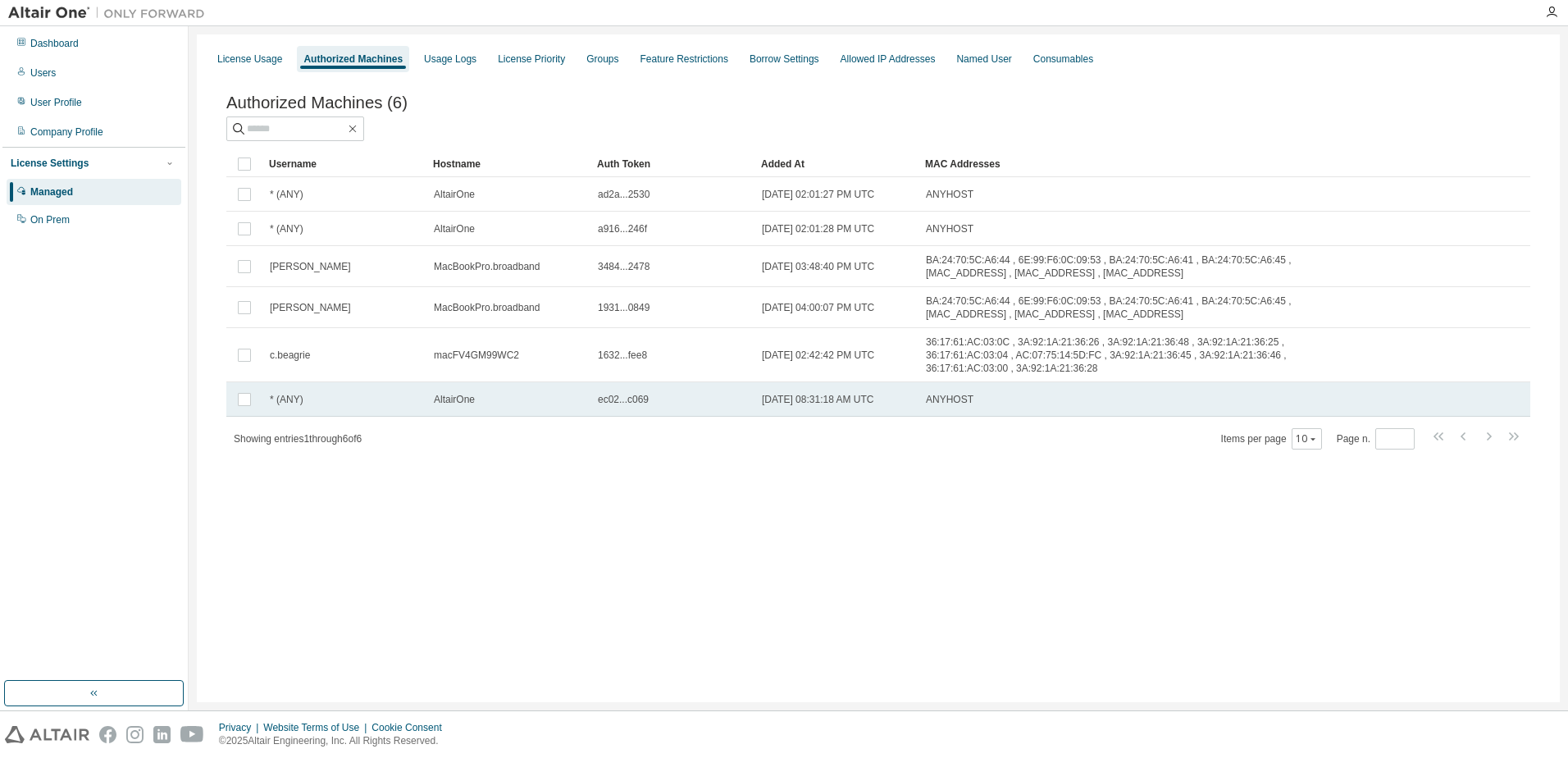
click at [874, 393] on span "[DATE] 08:31:18 AM UTC" at bounding box center [818, 400] width 113 height 13
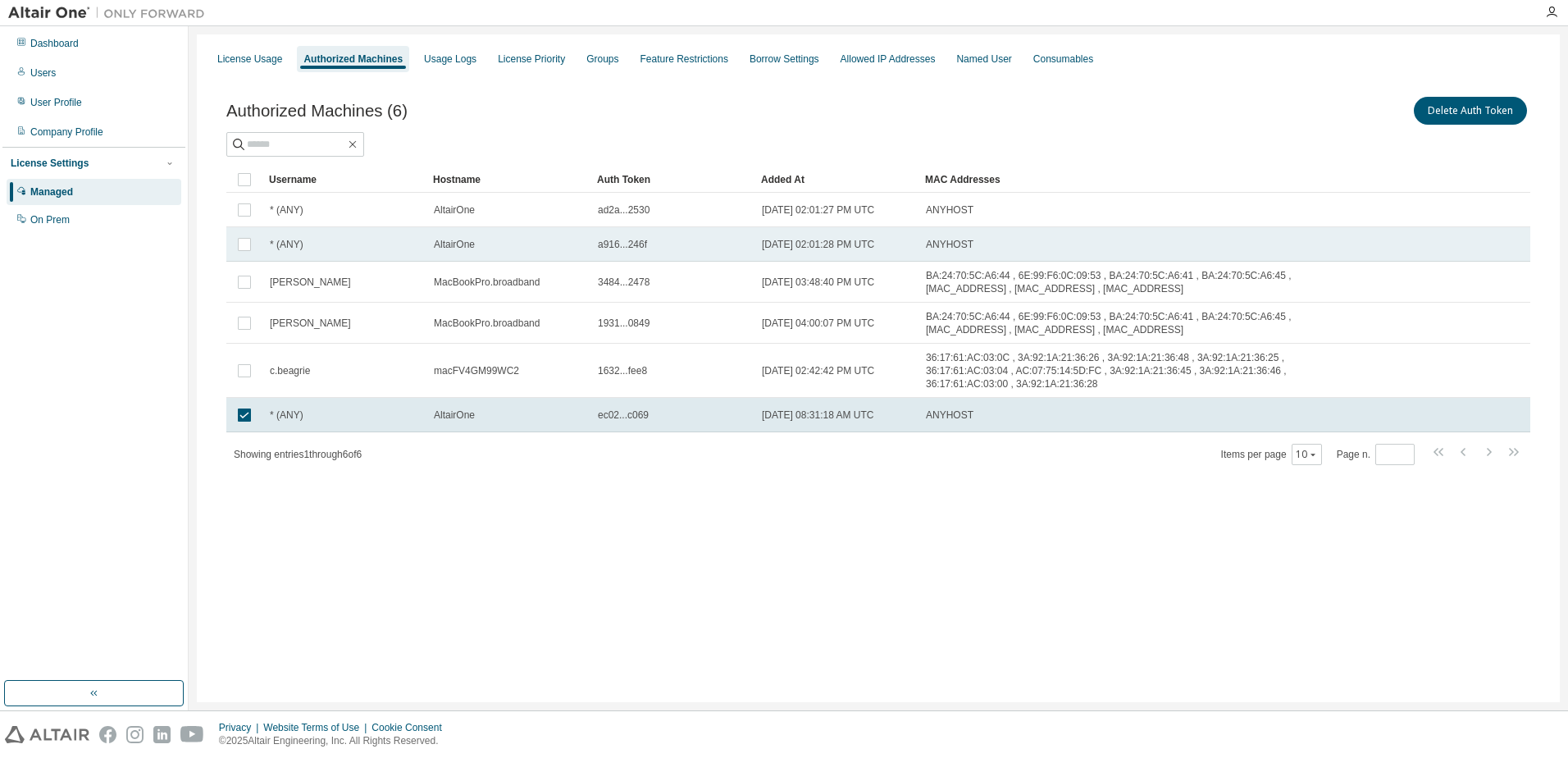
click at [635, 242] on span "a916...246f" at bounding box center [622, 245] width 49 height 13
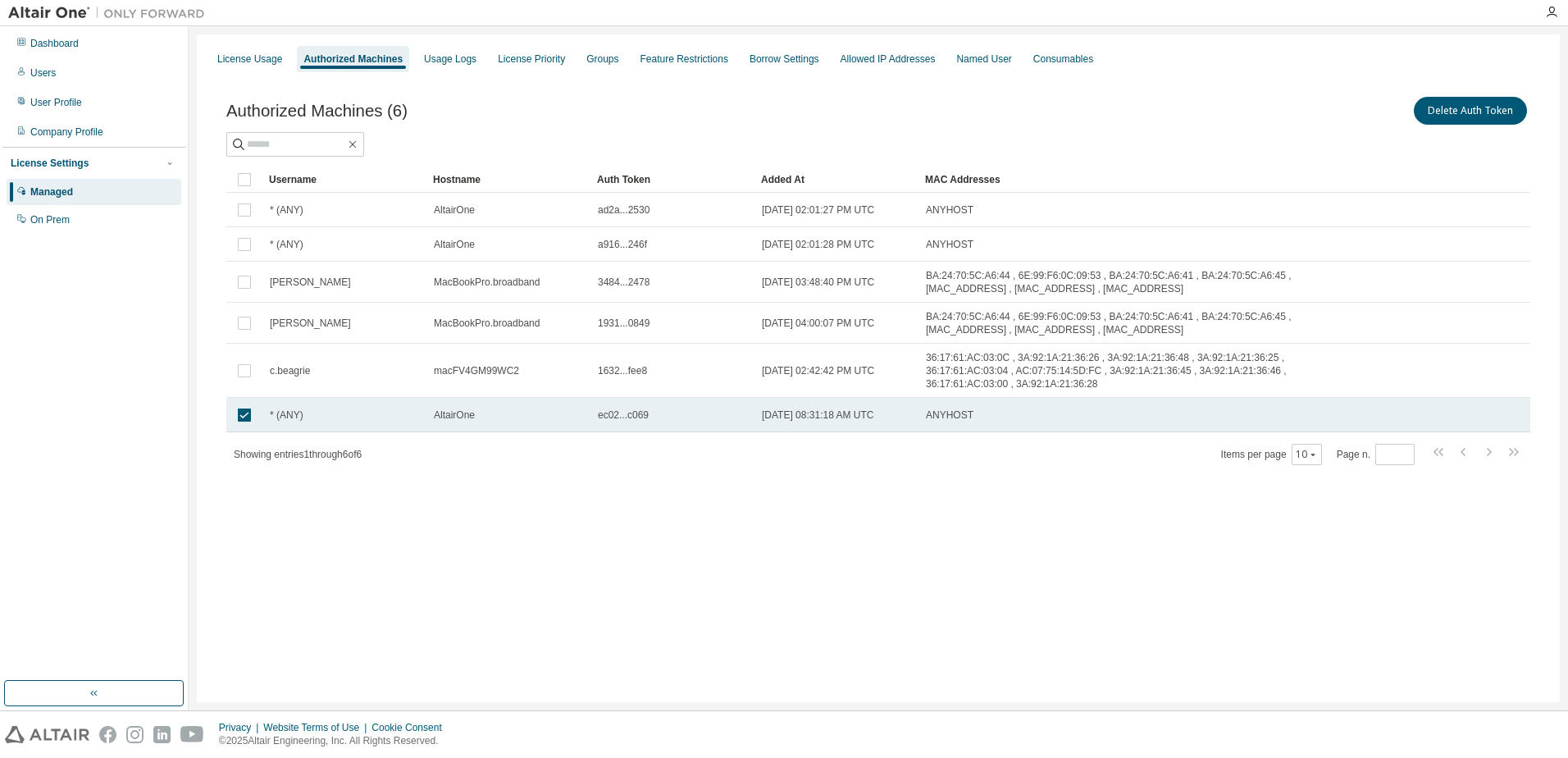
click at [626, 408] on span "ec02...c069" at bounding box center [623, 415] width 51 height 13
click at [475, 411] on td "AltairOne" at bounding box center [508, 415] width 164 height 35
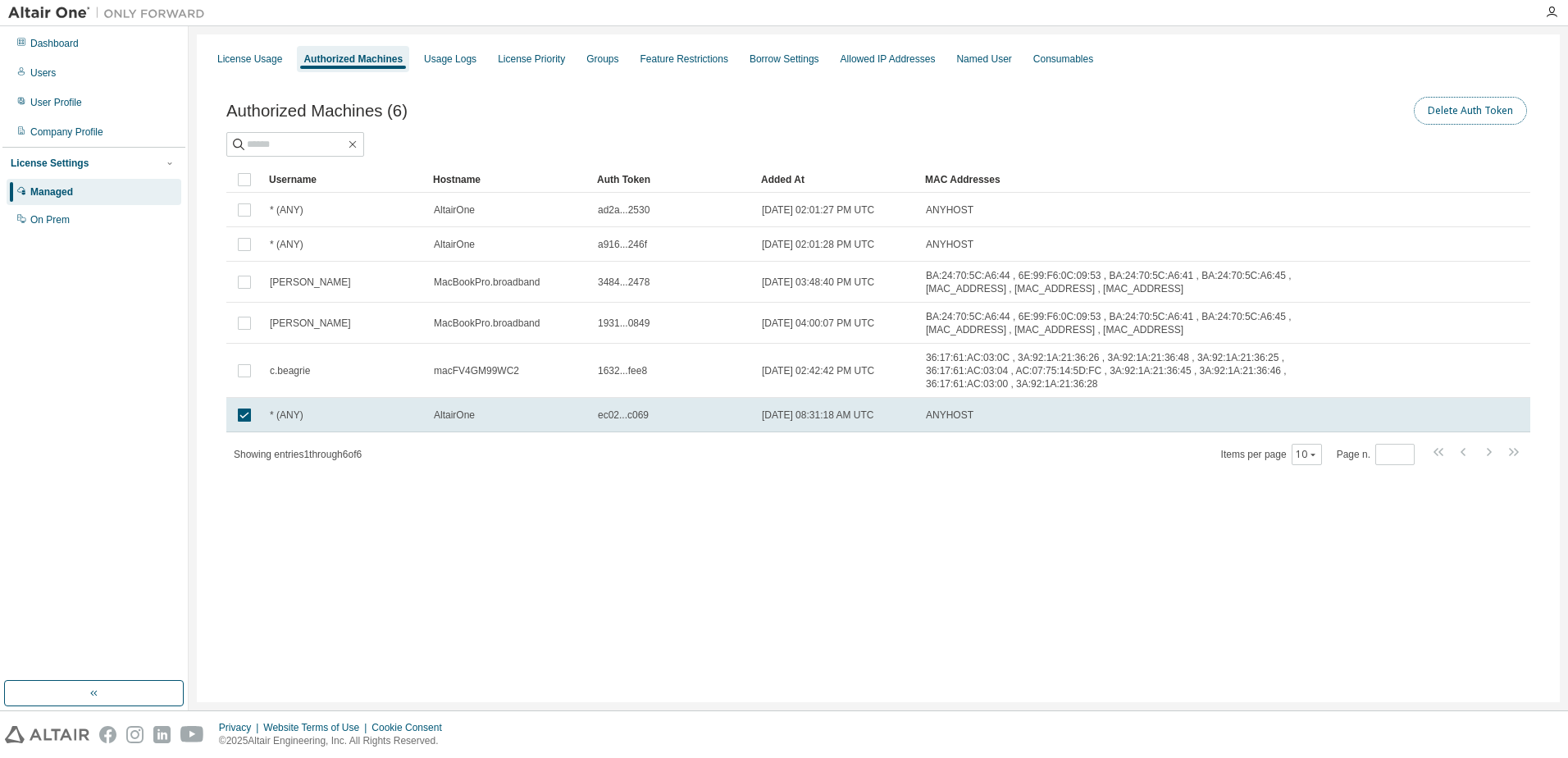
click at [1434, 106] on button "Delete Auth Token" at bounding box center [1470, 111] width 113 height 28
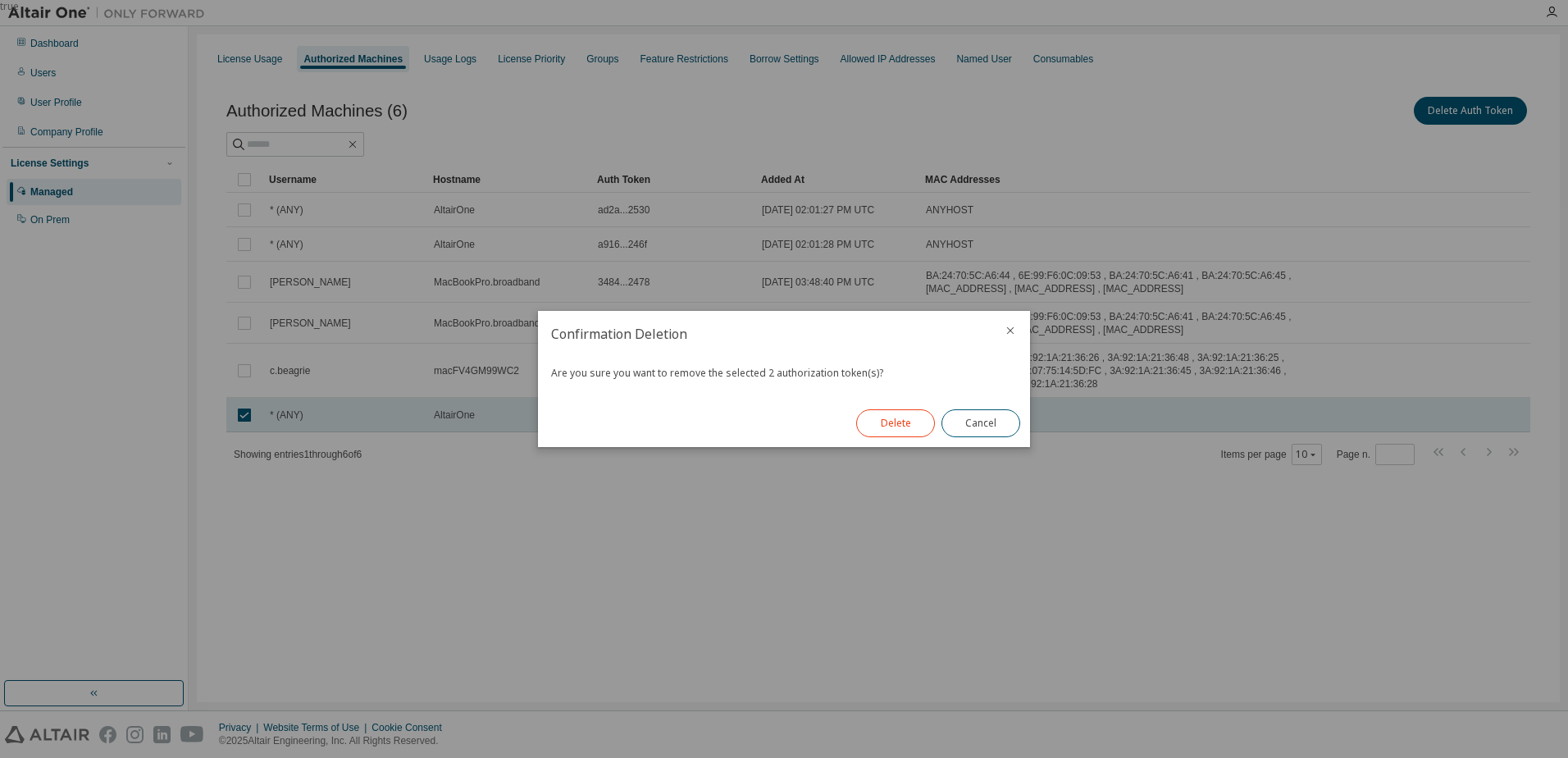
click at [906, 427] on button "Delete" at bounding box center [896, 423] width 79 height 28
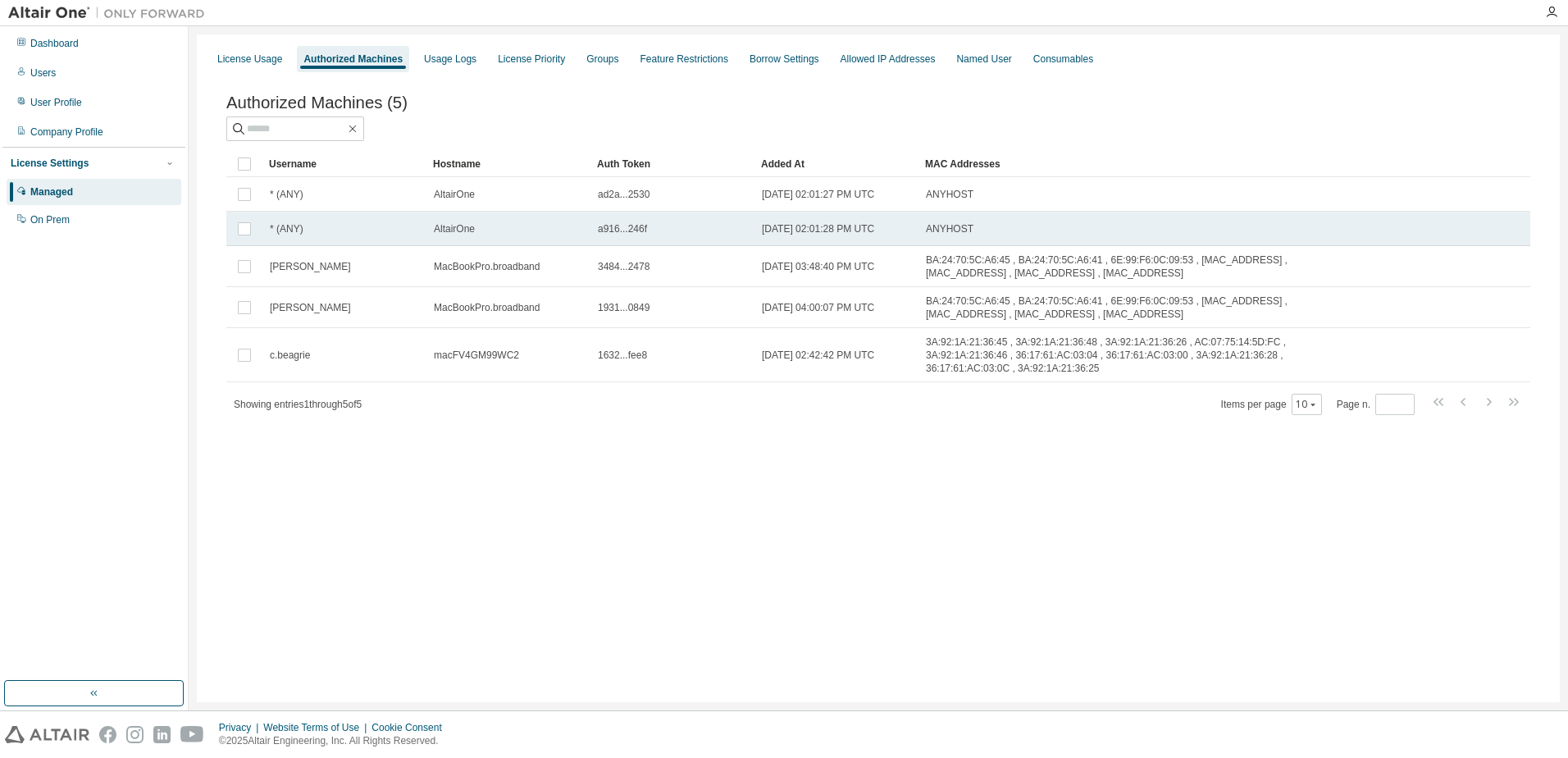
click at [762, 224] on td "[DATE] 02:01:28 PM UTC" at bounding box center [837, 229] width 164 height 35
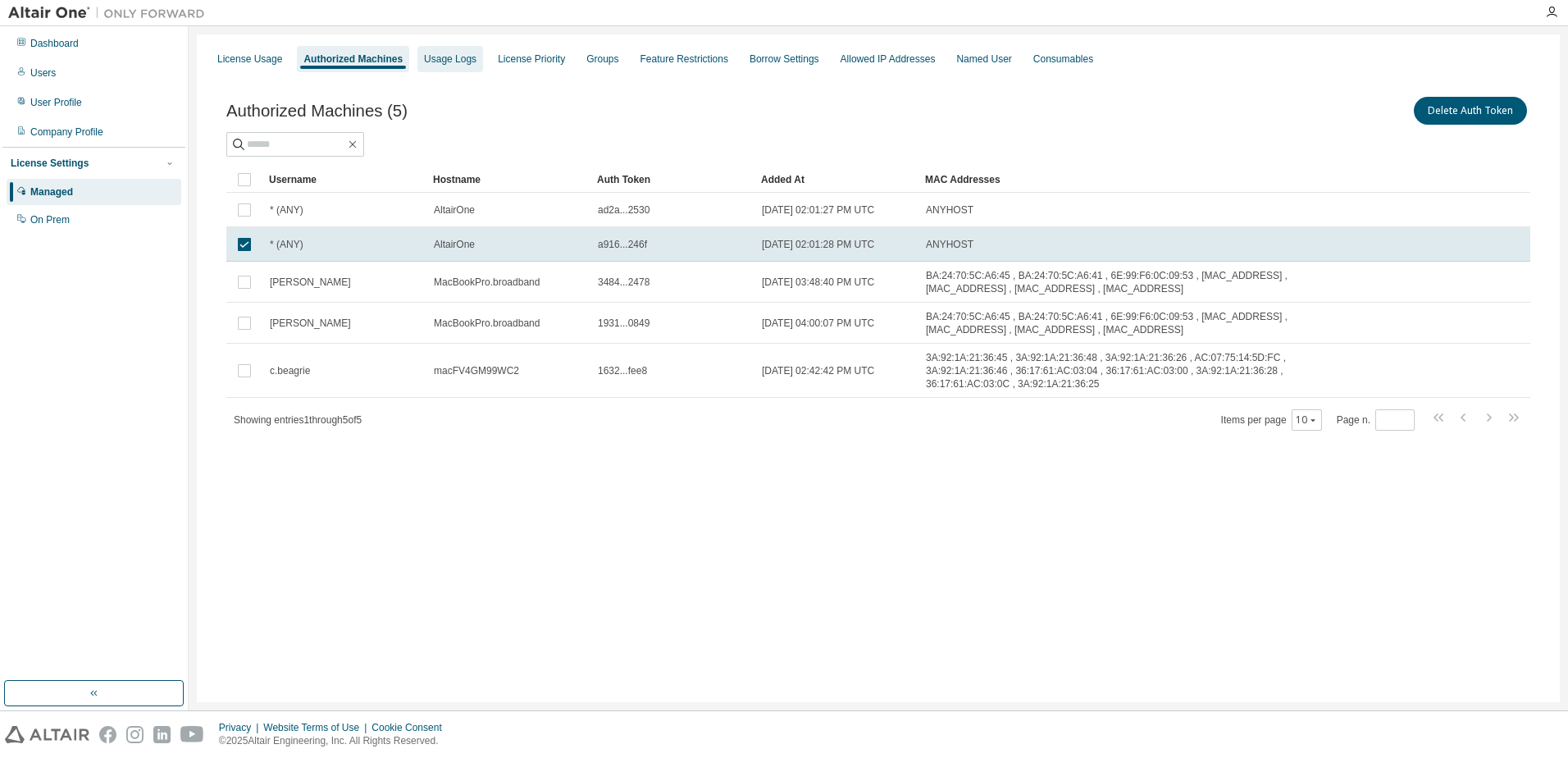
click at [441, 68] on div "Usage Logs" at bounding box center [450, 59] width 66 height 26
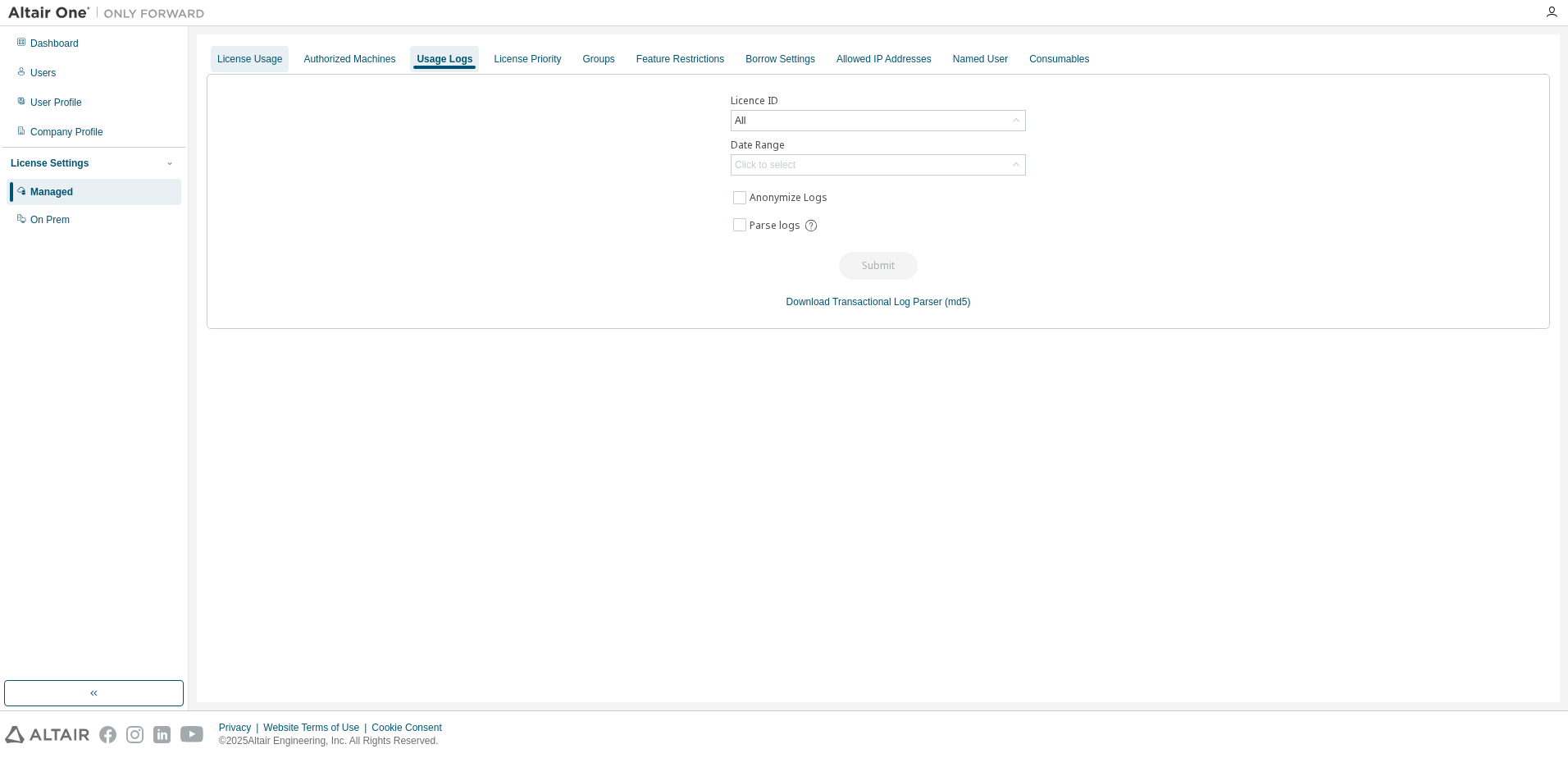
click at [257, 62] on div "License Usage" at bounding box center [249, 59] width 65 height 13
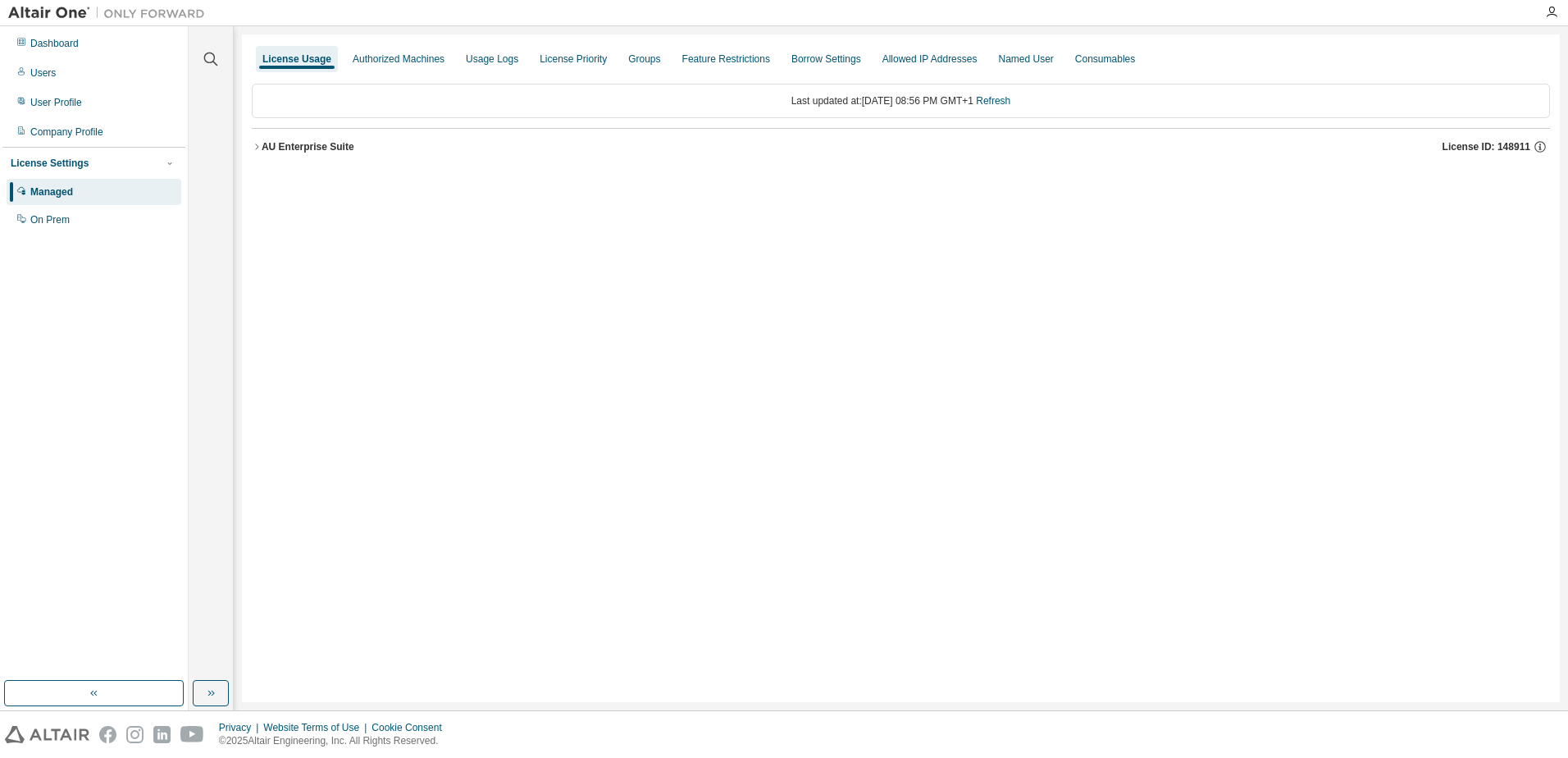
click at [260, 149] on icon "button" at bounding box center [256, 146] width 9 height 9
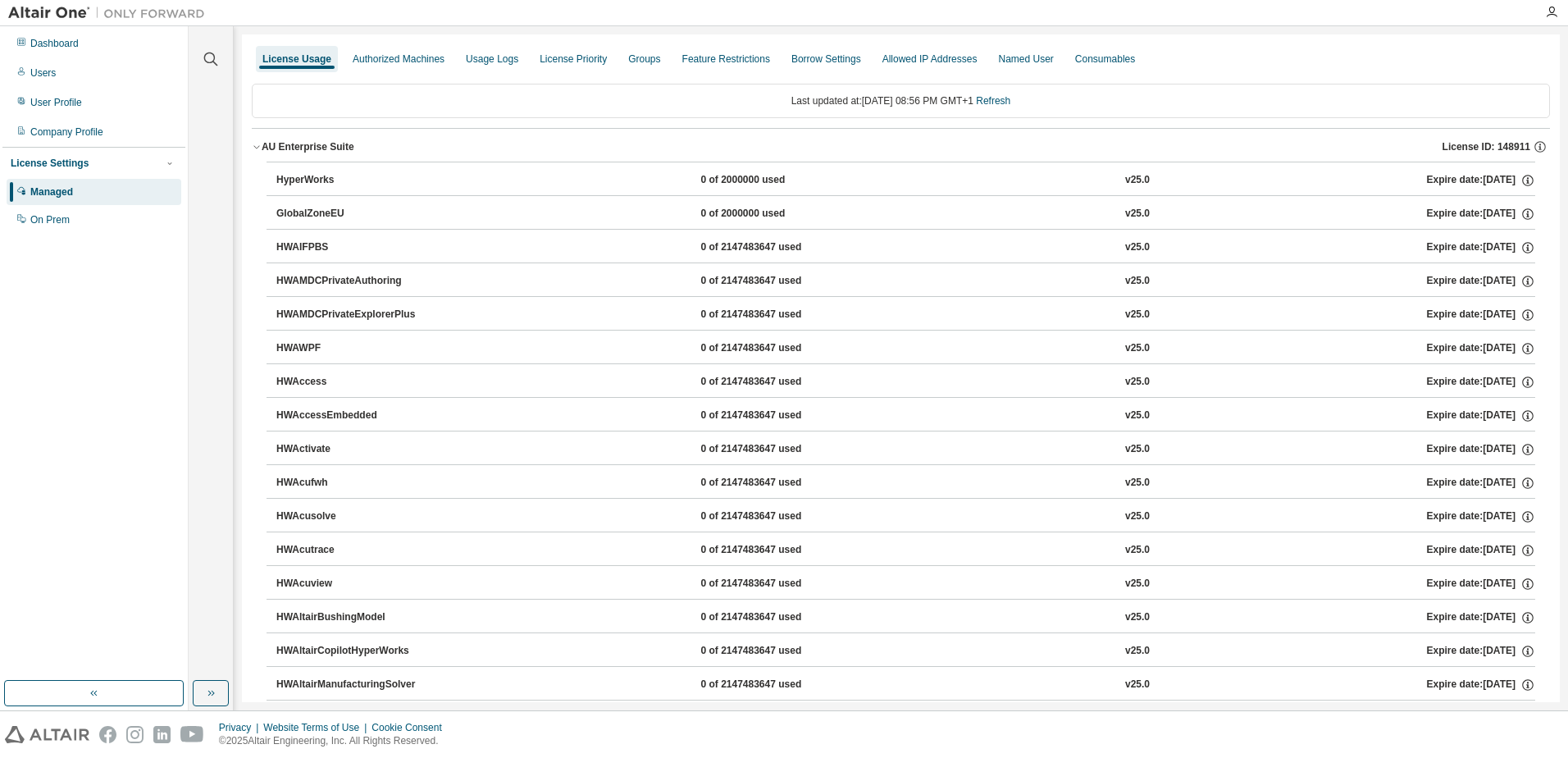
click at [260, 149] on icon "button" at bounding box center [256, 146] width 9 height 9
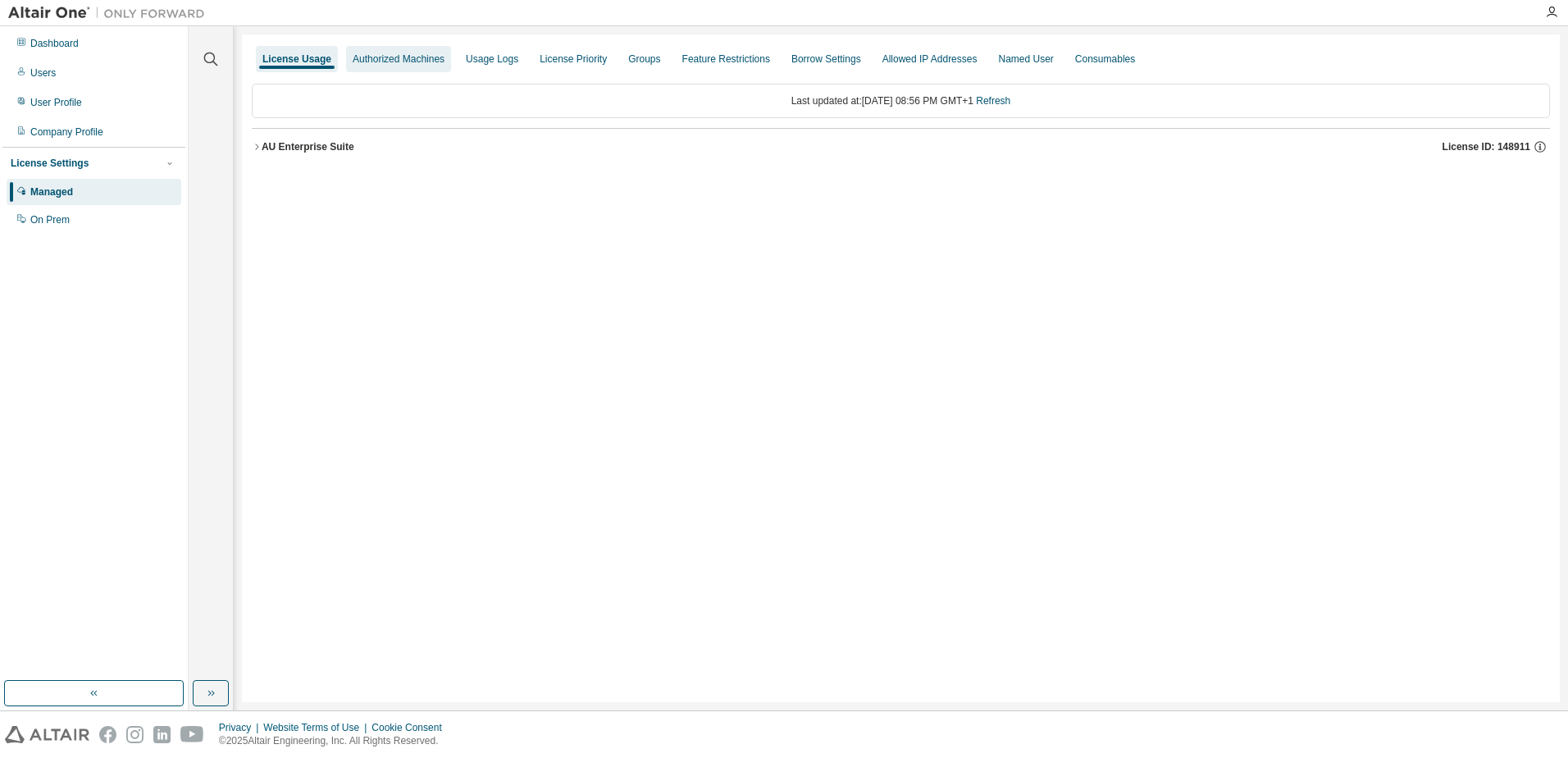
click at [376, 57] on div "Authorized Machines" at bounding box center [399, 59] width 92 height 13
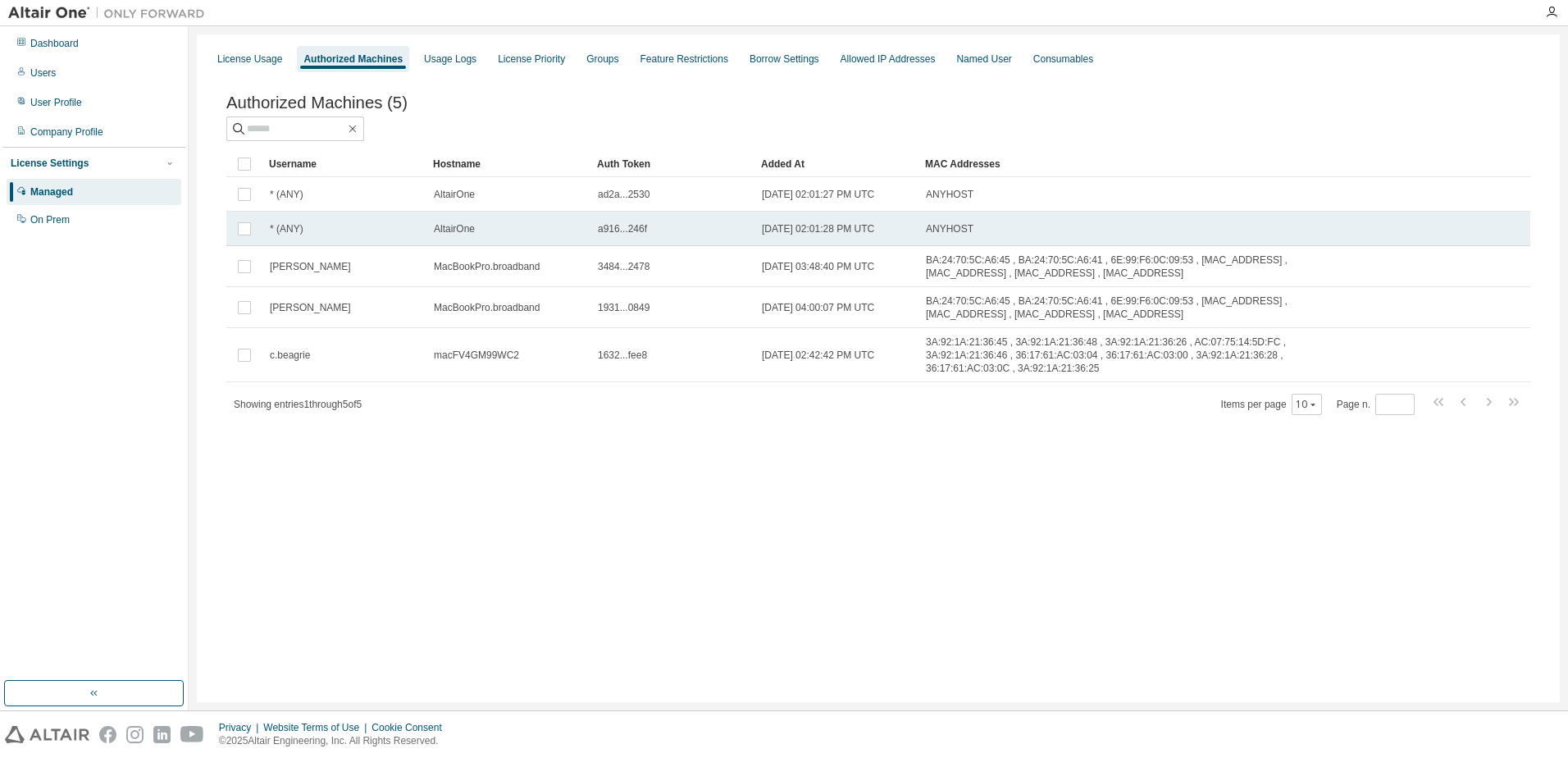
click at [430, 235] on td "AltairOne" at bounding box center [508, 229] width 164 height 35
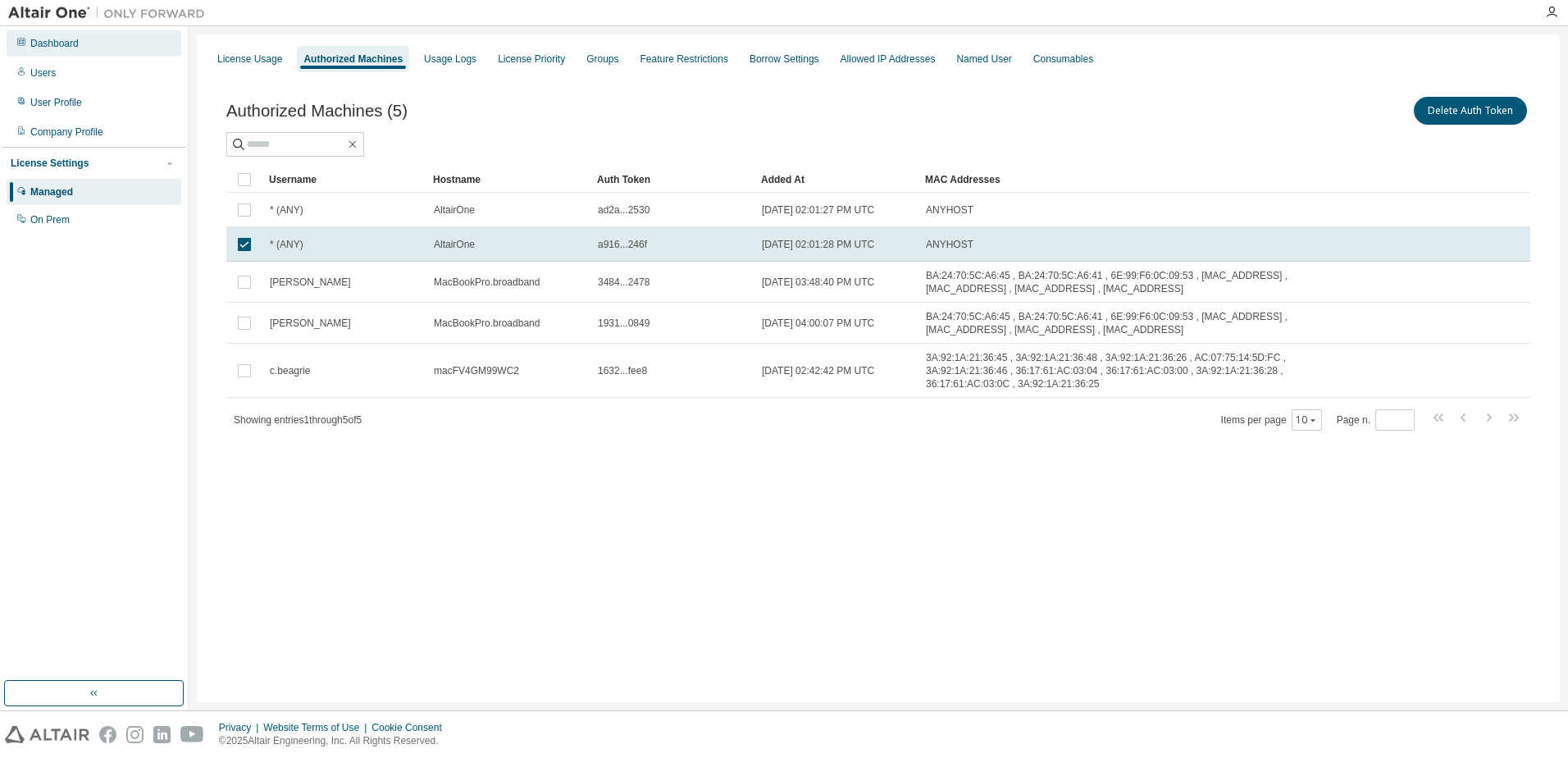
click at [63, 55] on div "Dashboard" at bounding box center [94, 43] width 174 height 26
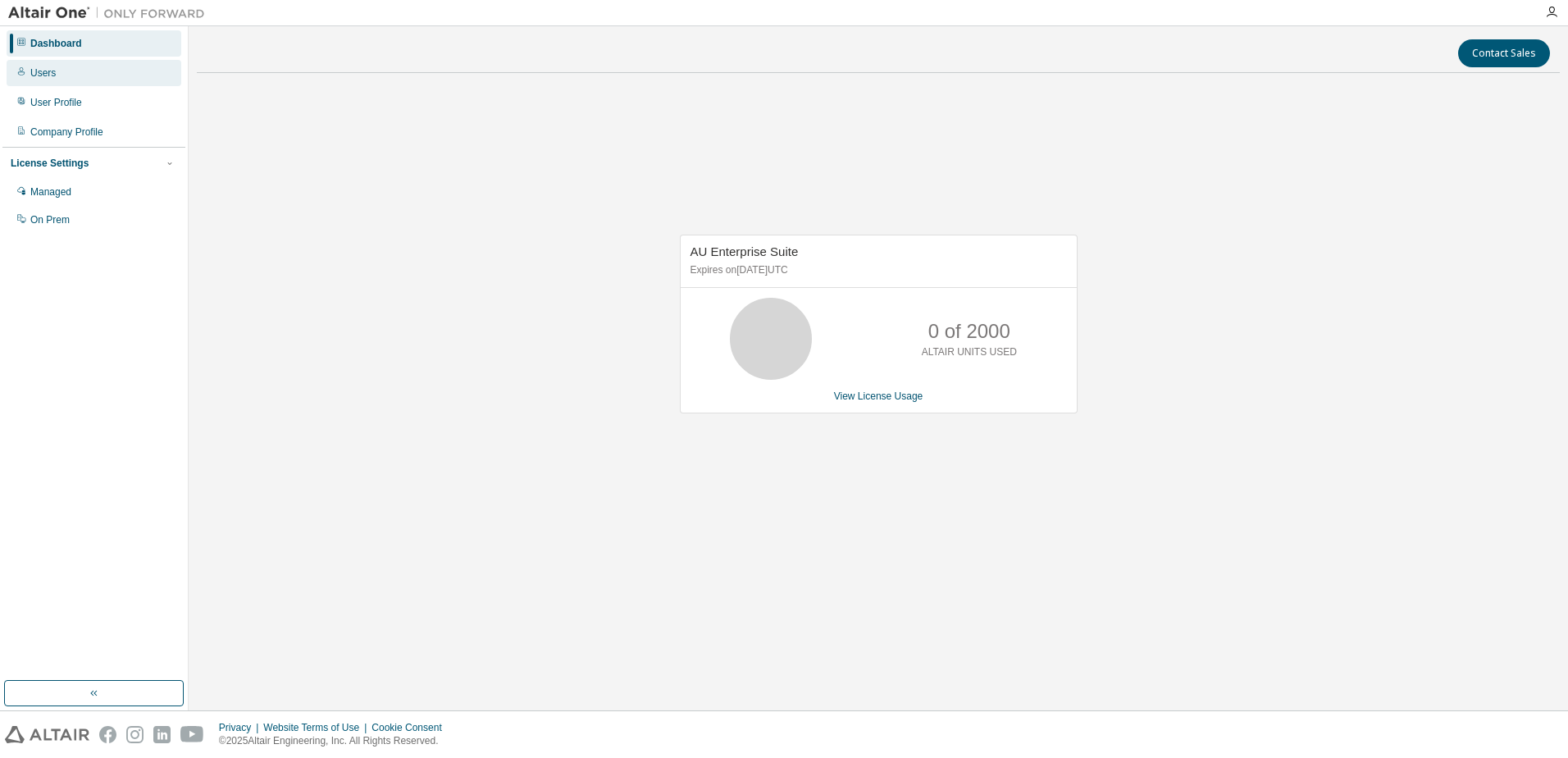
click at [62, 67] on div "Users" at bounding box center [94, 73] width 174 height 26
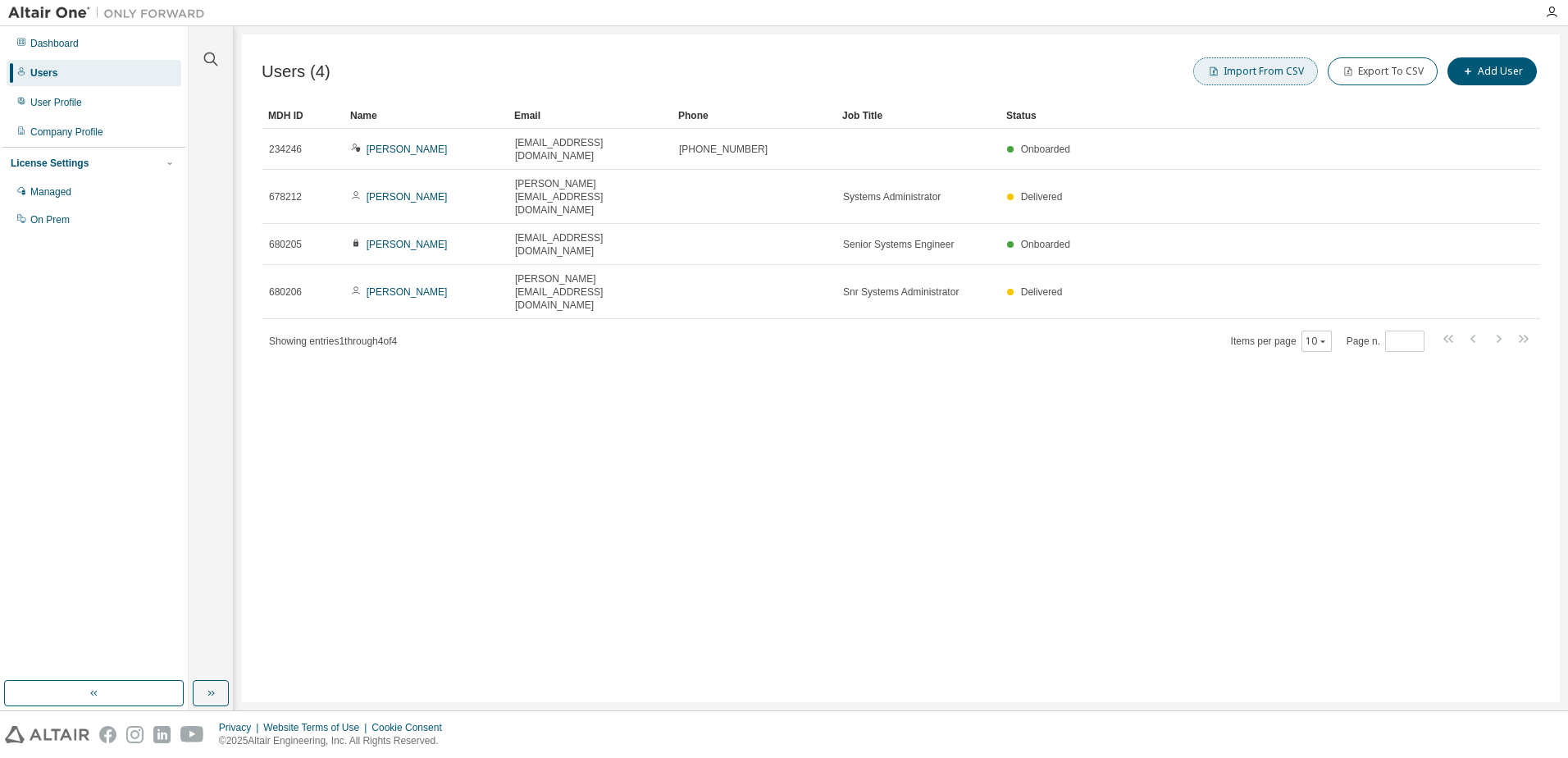
click at [1251, 77] on button "Import From CSV" at bounding box center [1255, 71] width 125 height 28
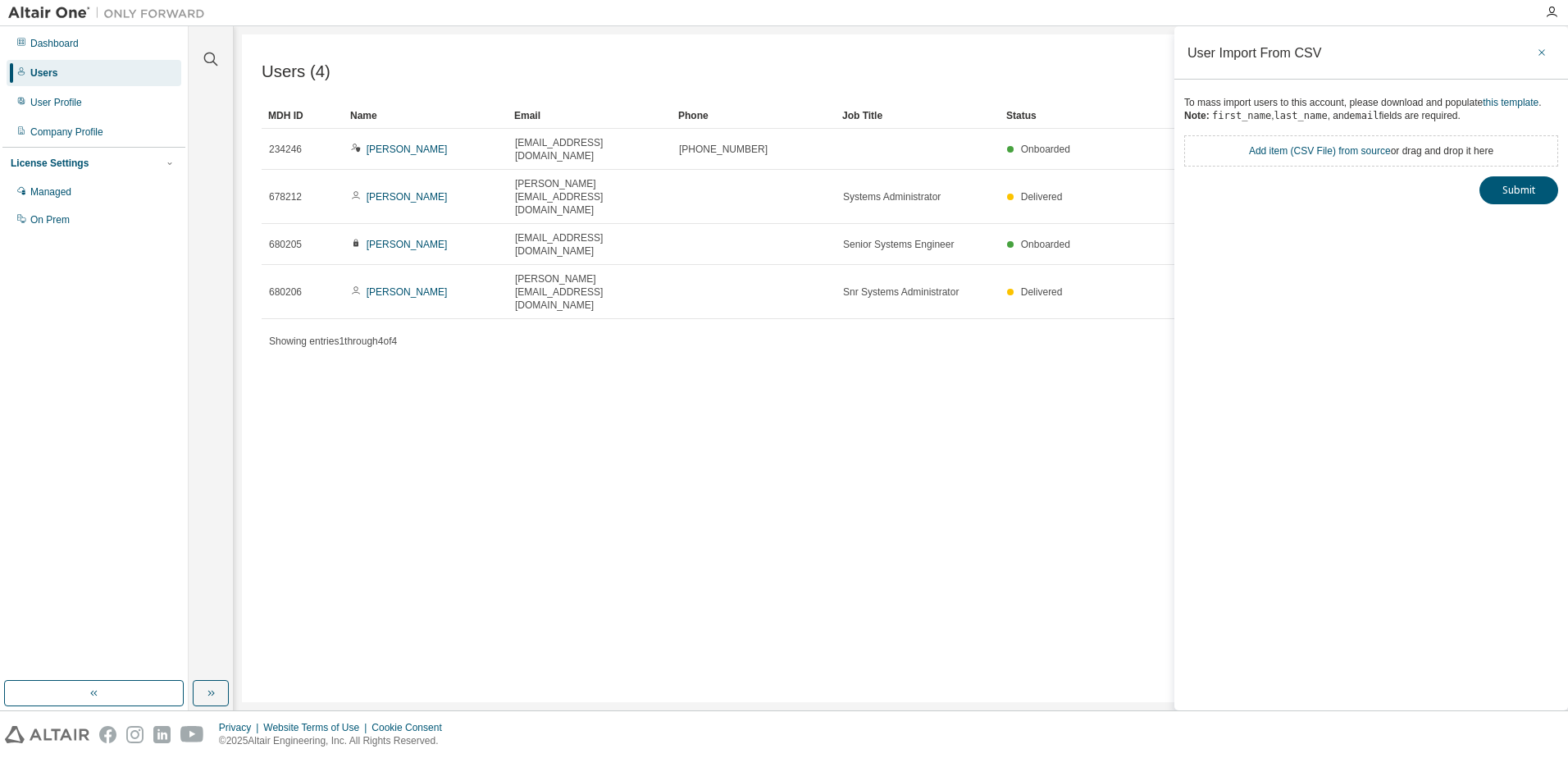
click at [1543, 54] on icon "button" at bounding box center [1542, 53] width 11 height 13
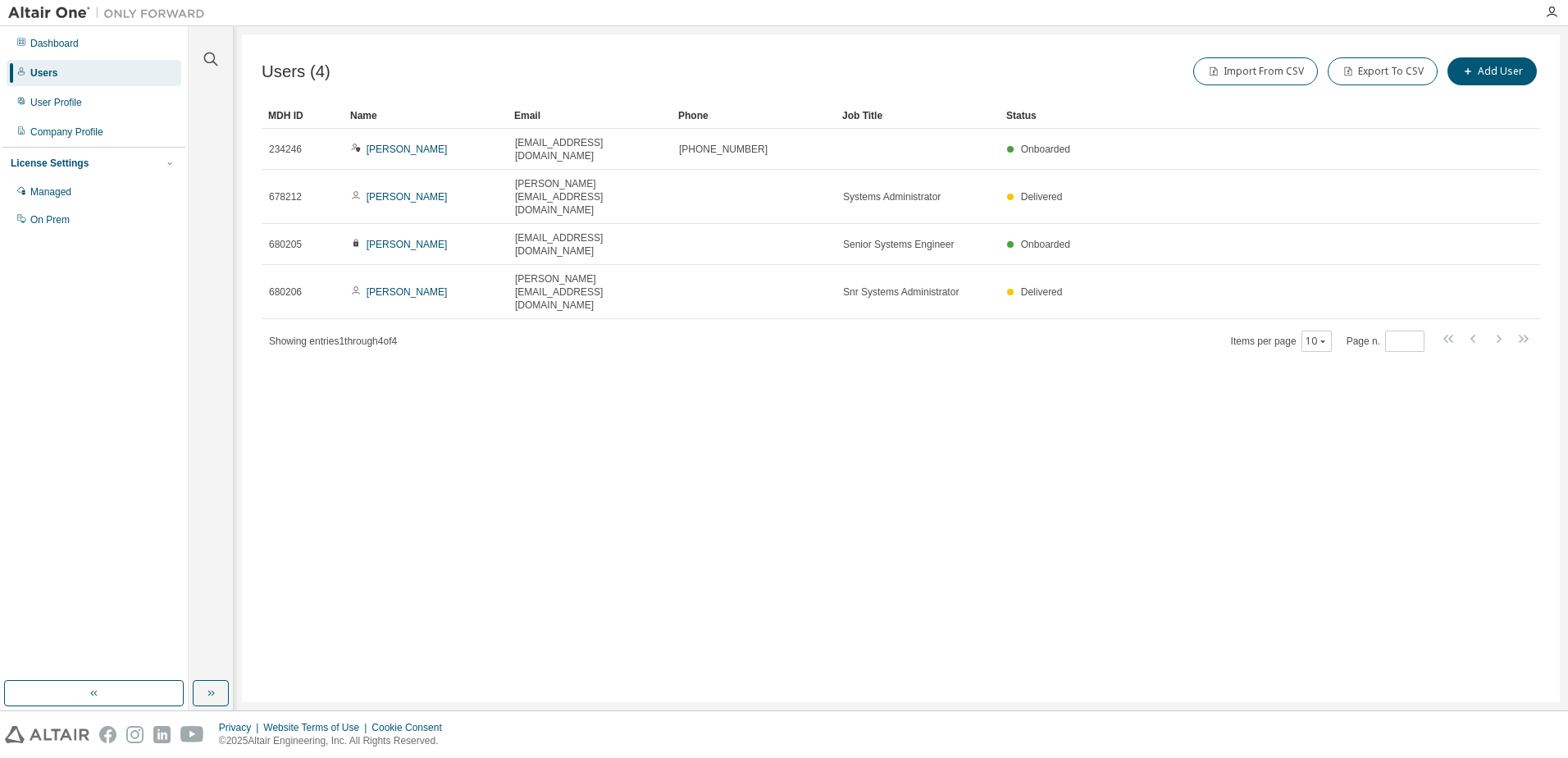
click at [944, 62] on div "Import From CSV Export To CSV Add User" at bounding box center [1221, 71] width 640 height 35
click at [98, 102] on div "User Profile" at bounding box center [94, 102] width 174 height 26
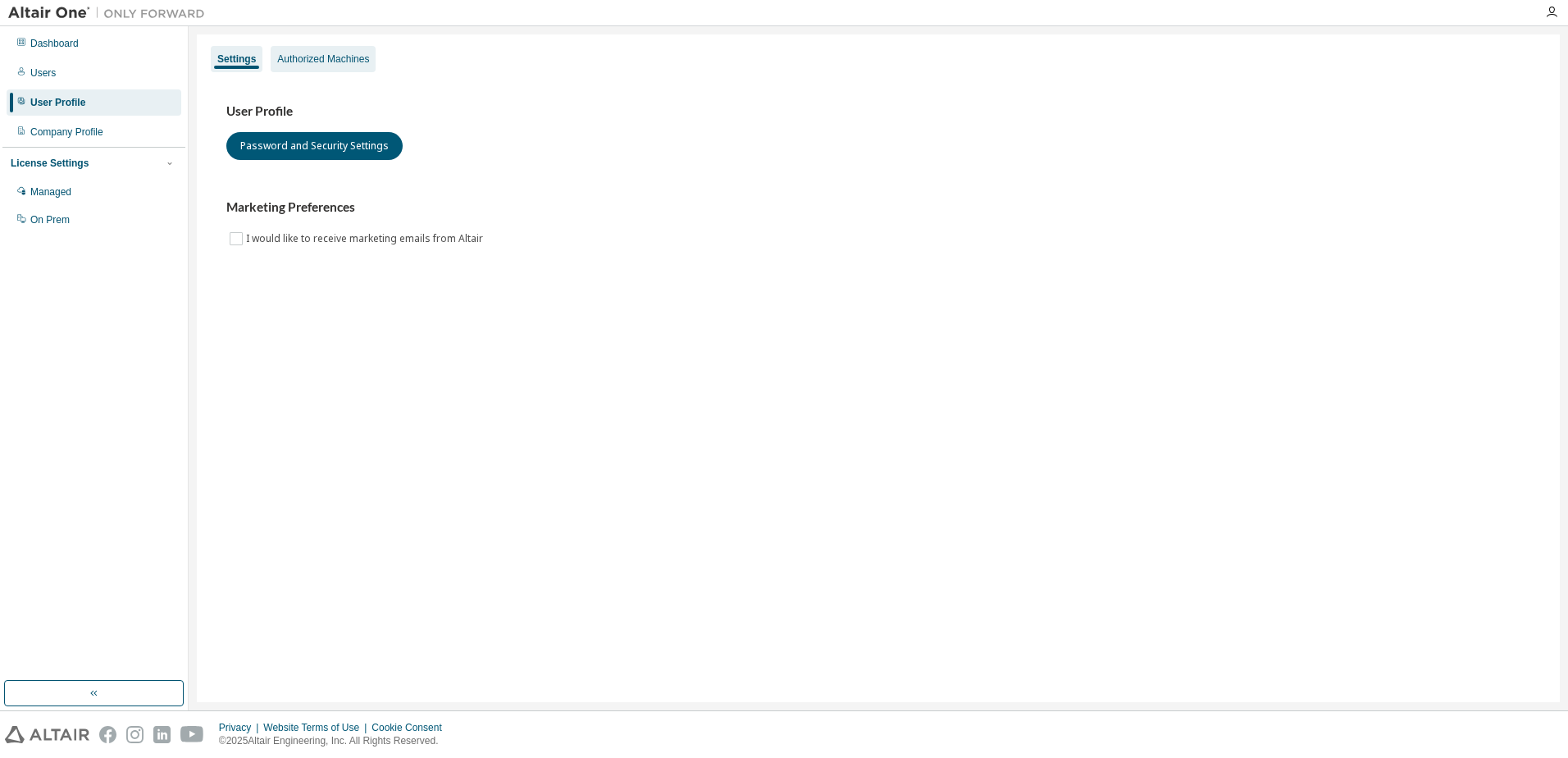
click at [292, 60] on div "Authorized Machines" at bounding box center [324, 59] width 92 height 13
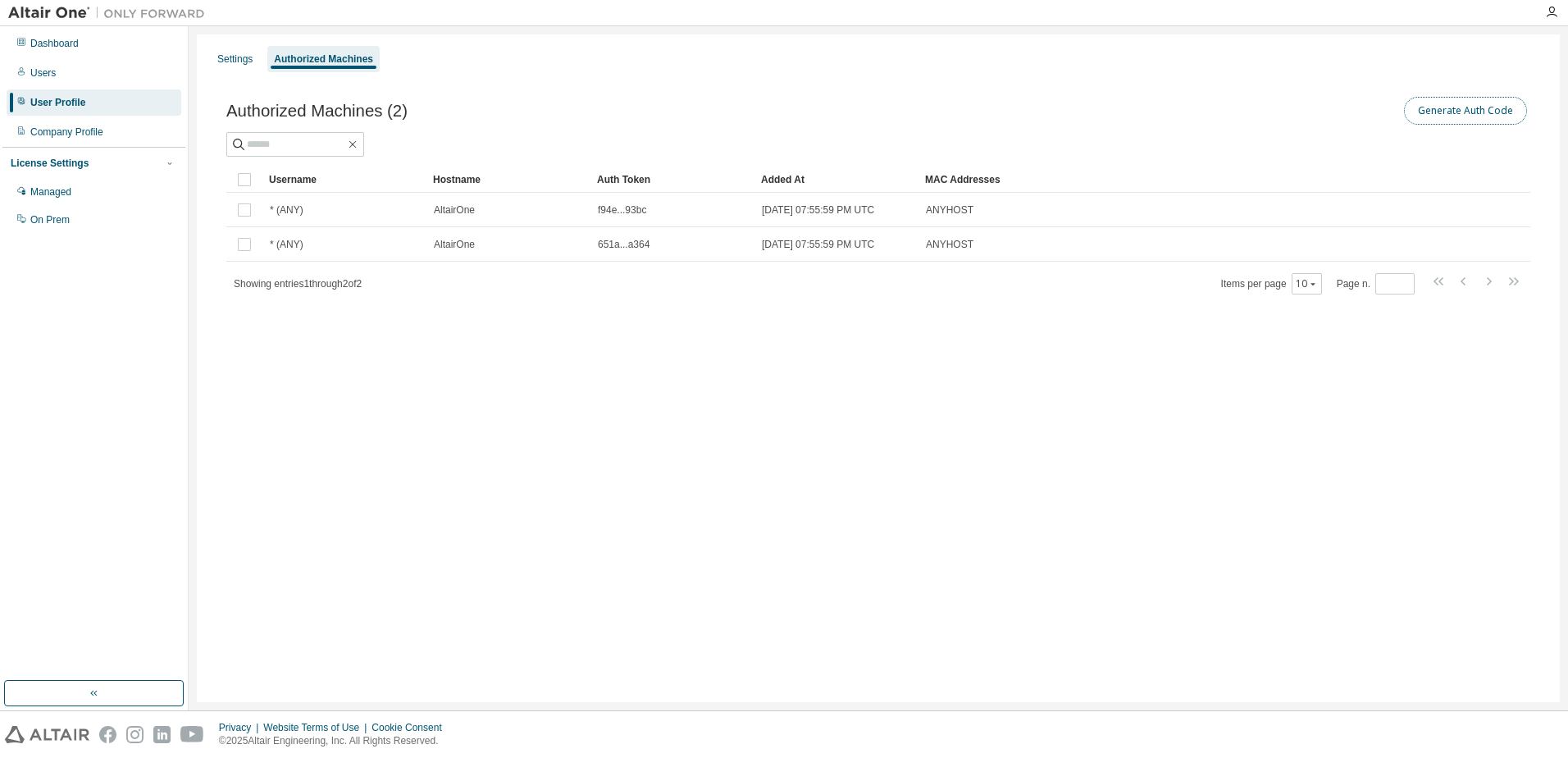
click at [1443, 114] on button "Generate Auth Code" at bounding box center [1465, 111] width 123 height 28
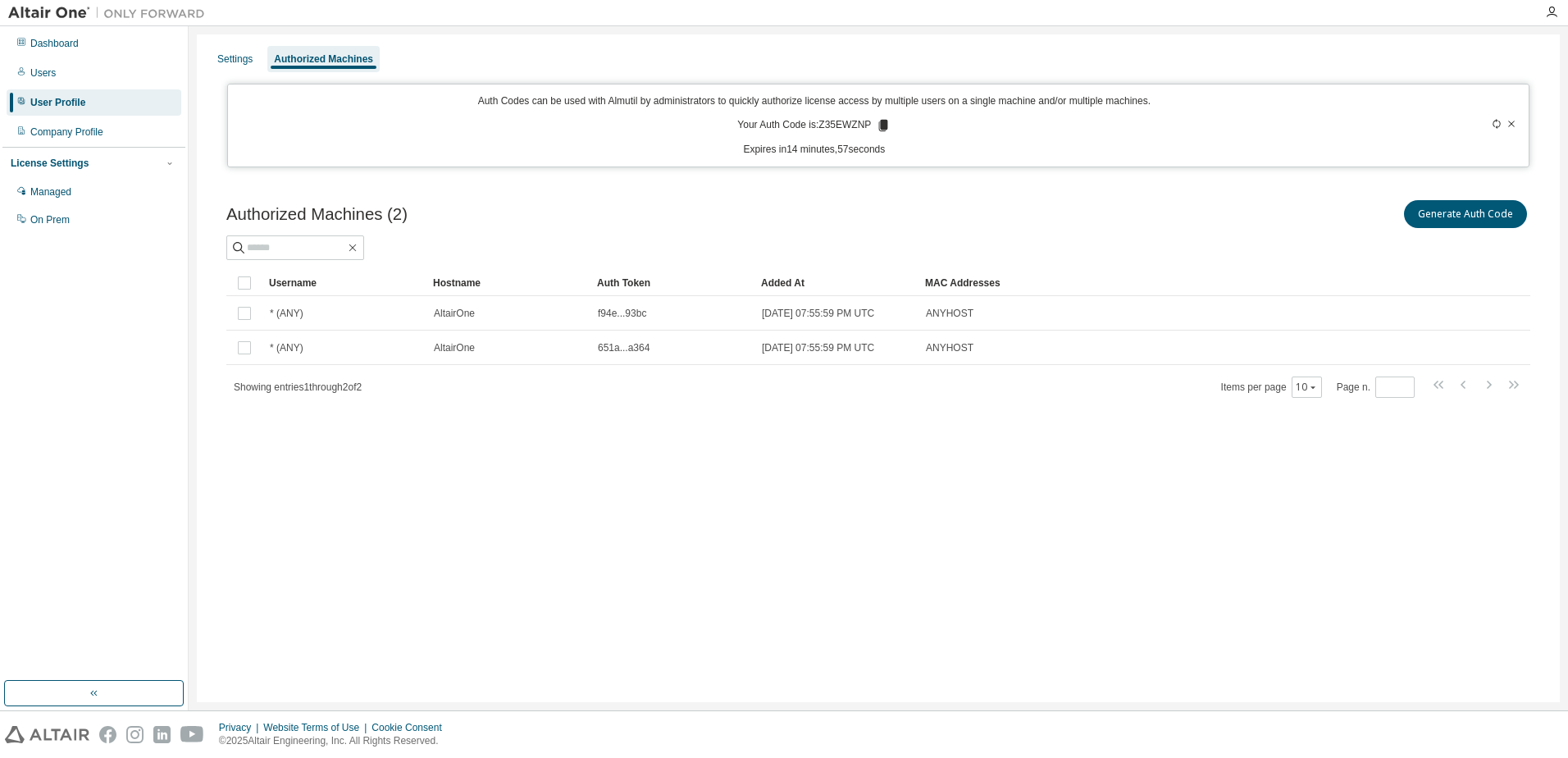
click at [884, 121] on icon at bounding box center [883, 126] width 9 height 11
click at [936, 173] on div "Settings Authorized Machines Auth Codes can be used with Almutil by administrat…" at bounding box center [878, 369] width 1363 height 668
